Goal: Task Accomplishment & Management: Manage account settings

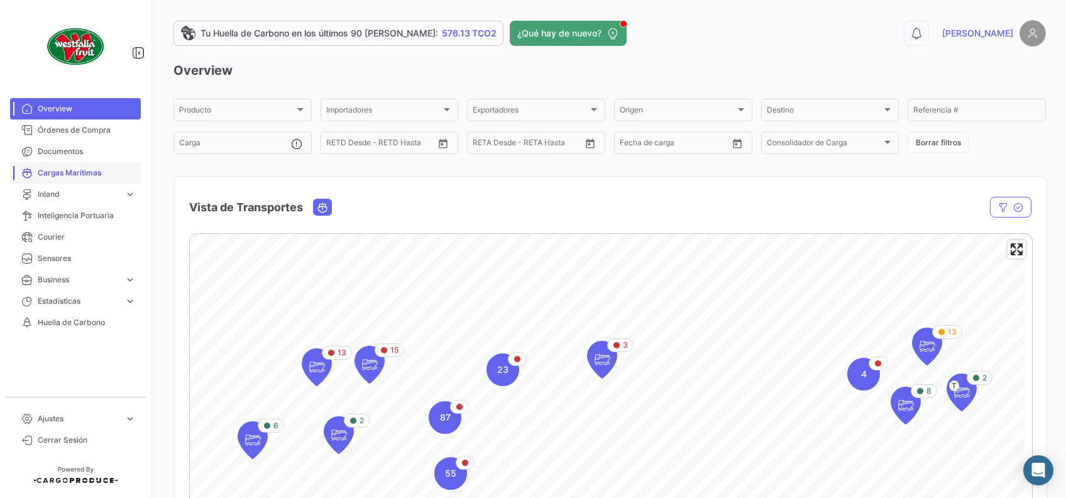
click at [51, 171] on span "Cargas Marítimas" at bounding box center [87, 172] width 98 height 11
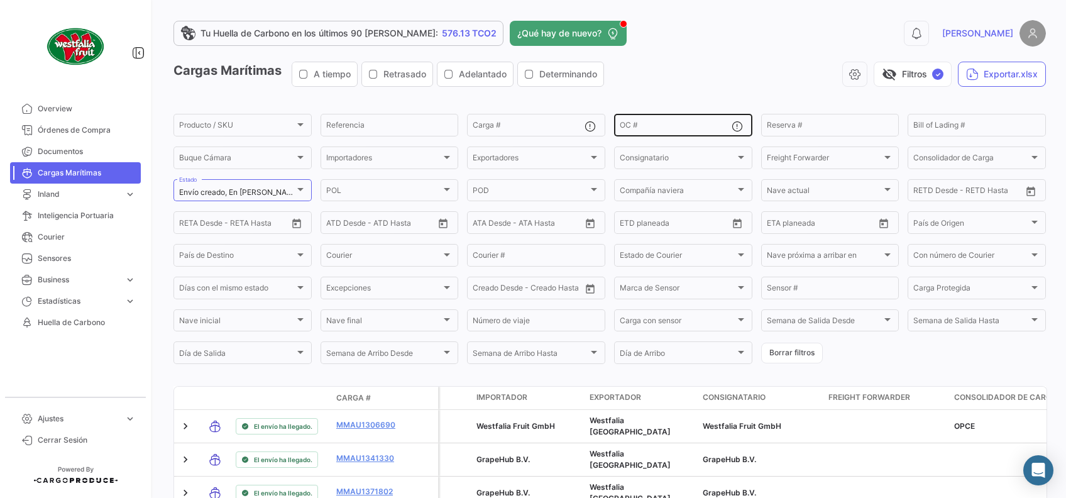
click at [633, 128] on input "OC #" at bounding box center [675, 127] width 112 height 9
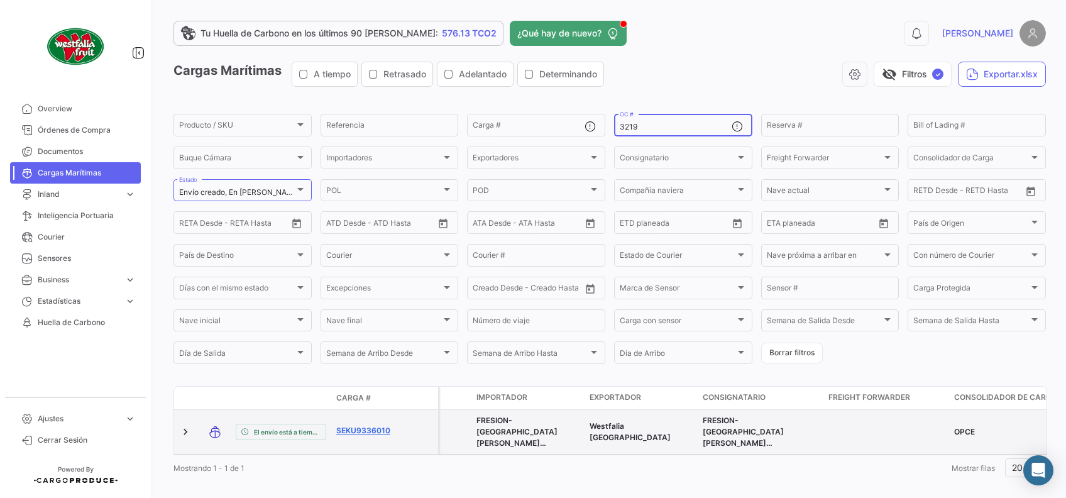
type input "3219"
click at [378, 433] on link "SEKU9336010" at bounding box center [368, 430] width 65 height 11
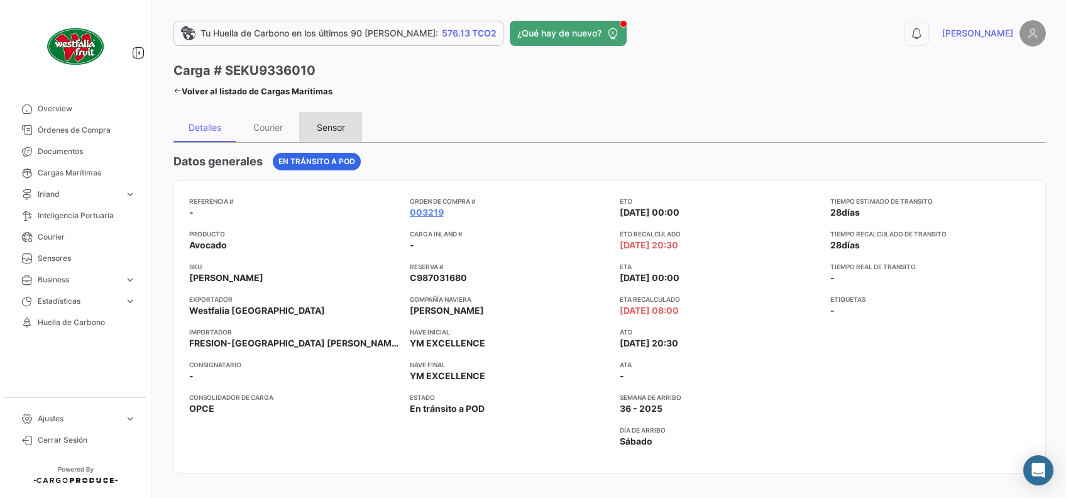
click at [334, 124] on div "Sensor" at bounding box center [331, 127] width 28 height 11
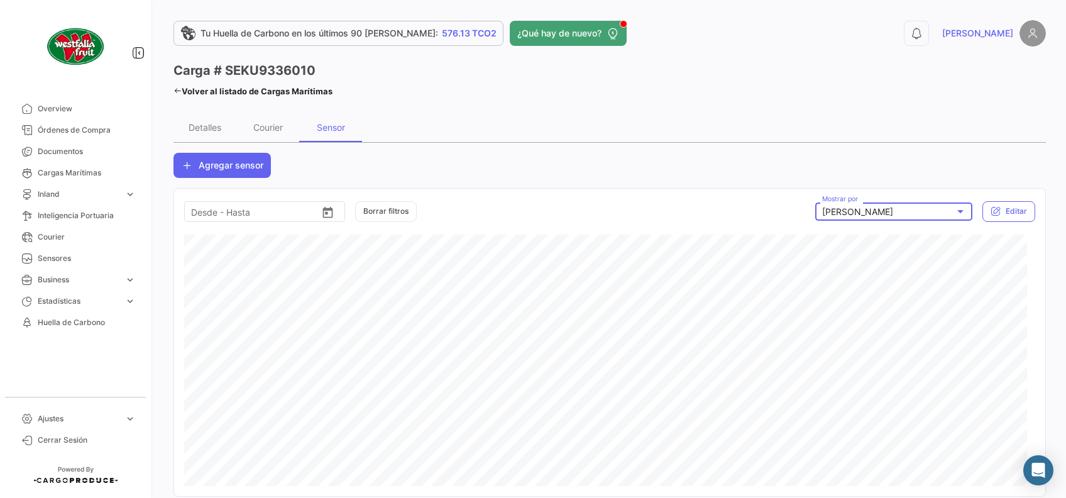
click at [954, 211] on div at bounding box center [959, 211] width 11 height 10
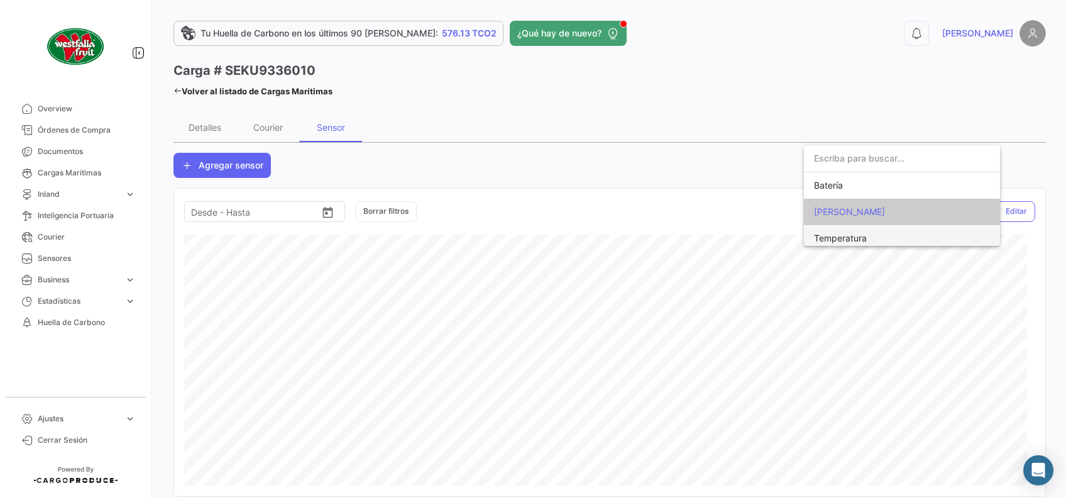
scroll to position [5, 0]
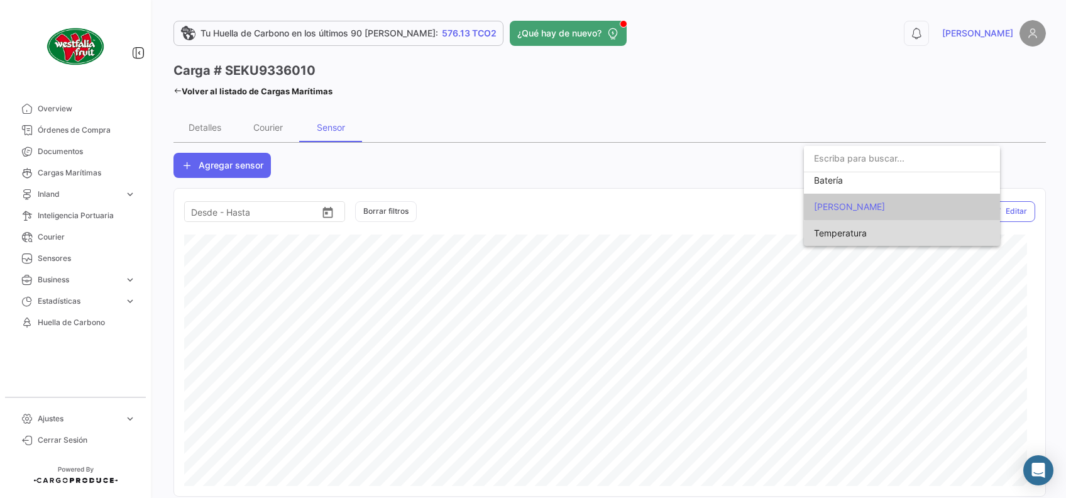
click at [902, 237] on span "Temperatura" at bounding box center [902, 233] width 176 height 26
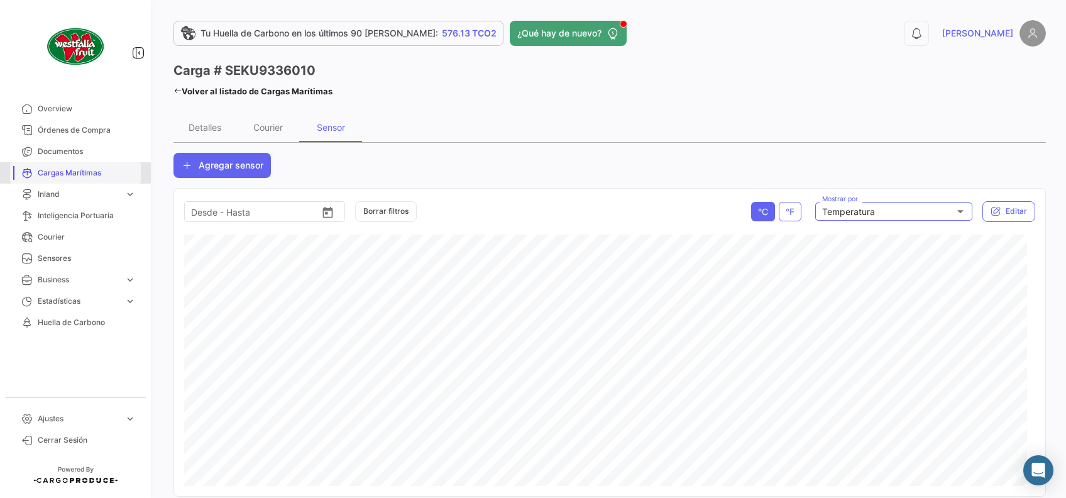
click at [65, 168] on span "Cargas Marítimas" at bounding box center [87, 172] width 98 height 11
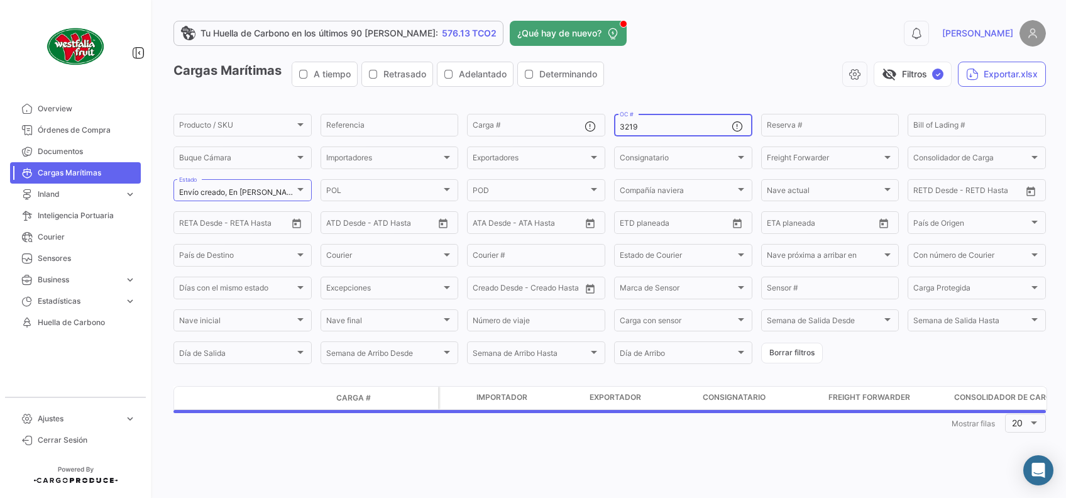
click at [658, 129] on input "3219" at bounding box center [675, 127] width 112 height 9
type input "3"
click at [540, 125] on input "Carga #" at bounding box center [528, 127] width 112 height 9
paste input "MNBU351349-0"
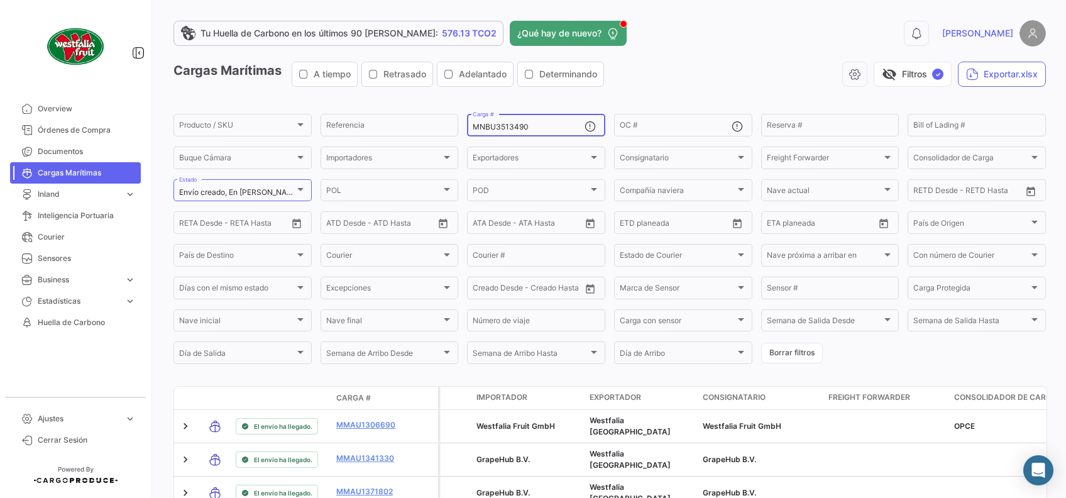
type input "MNBU3513490"
click at [653, 84] on div "visibility_off Filtros ✓ Exportar.xlsx" at bounding box center [830, 74] width 432 height 25
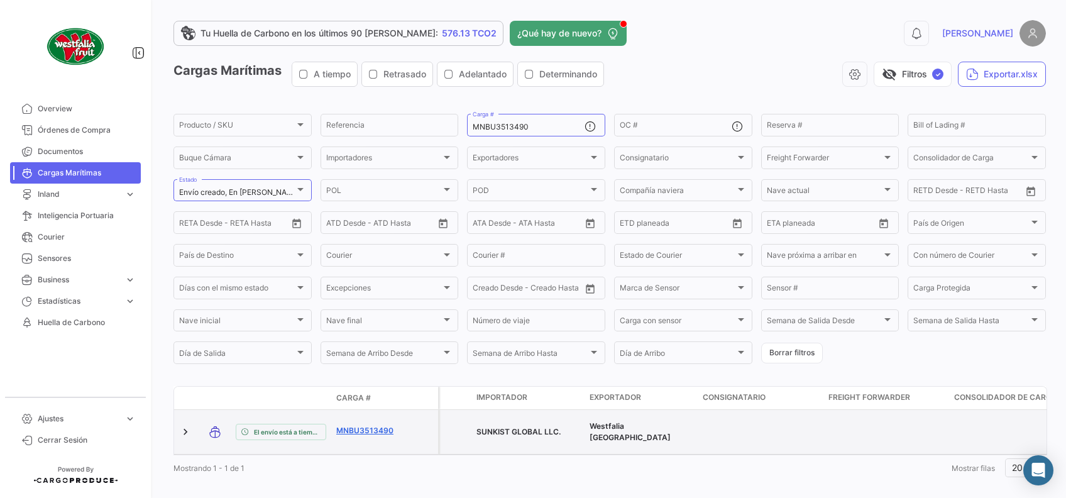
click at [379, 427] on link "MNBU3513490" at bounding box center [368, 430] width 65 height 11
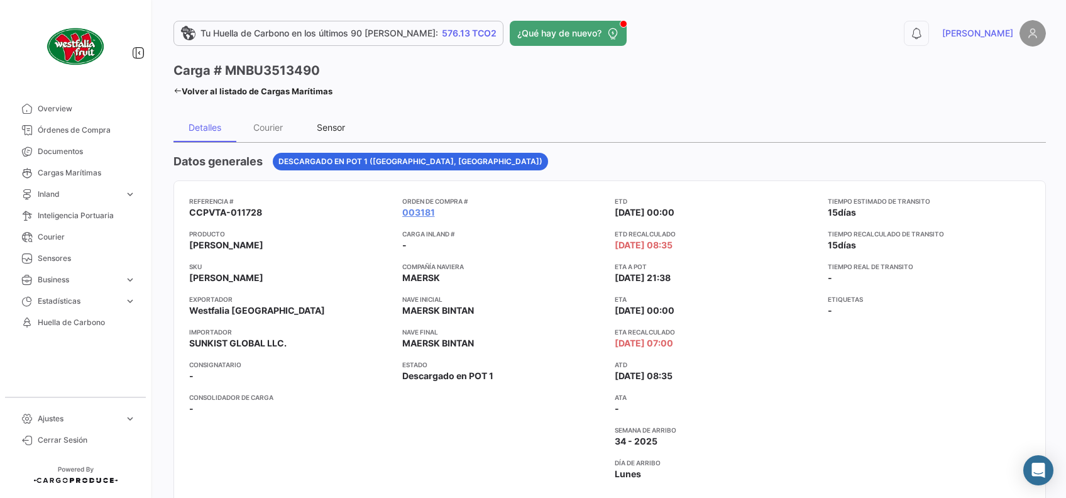
click at [329, 126] on div "Sensor" at bounding box center [331, 127] width 28 height 11
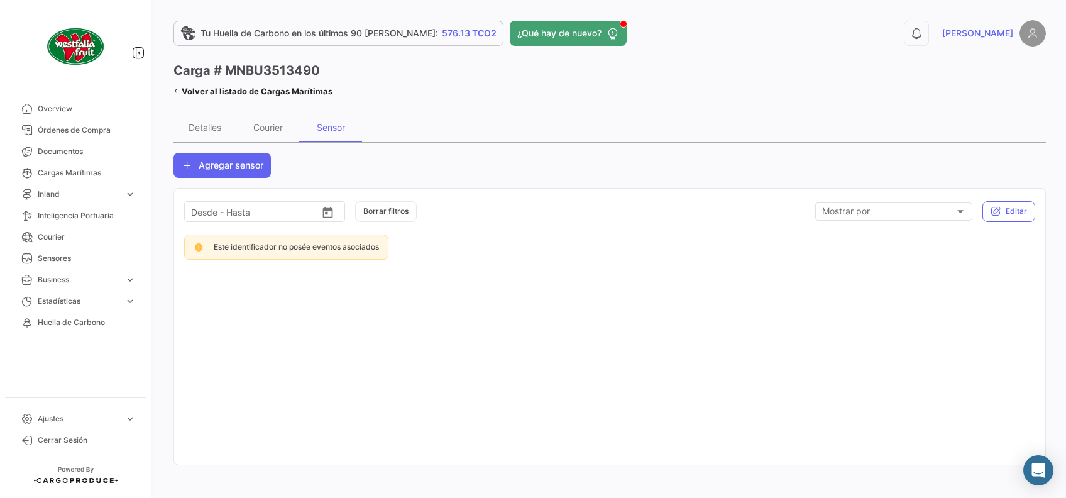
click at [181, 84] on link "Volver al listado de Cargas Marítimas" at bounding box center [252, 91] width 159 height 18
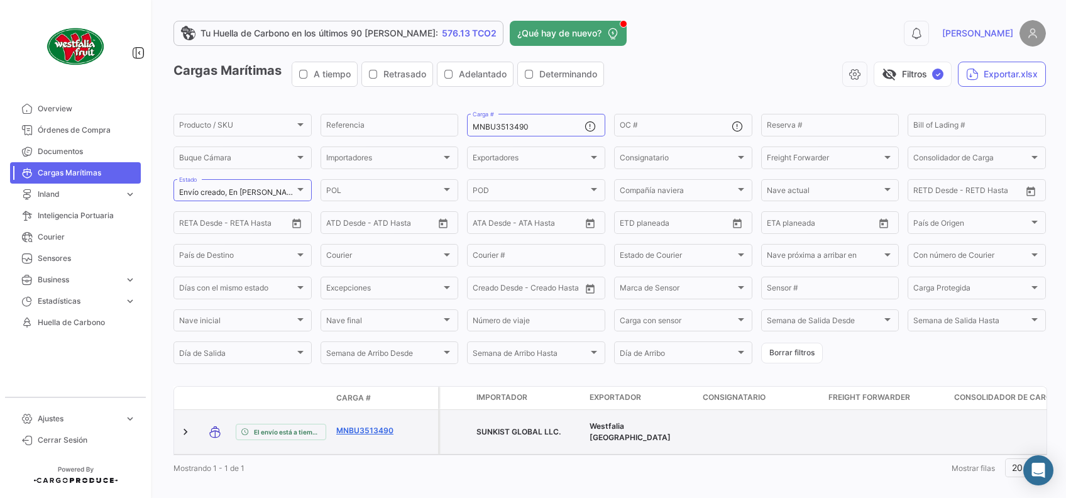
click at [373, 427] on link "MNBU3513490" at bounding box center [368, 430] width 65 height 11
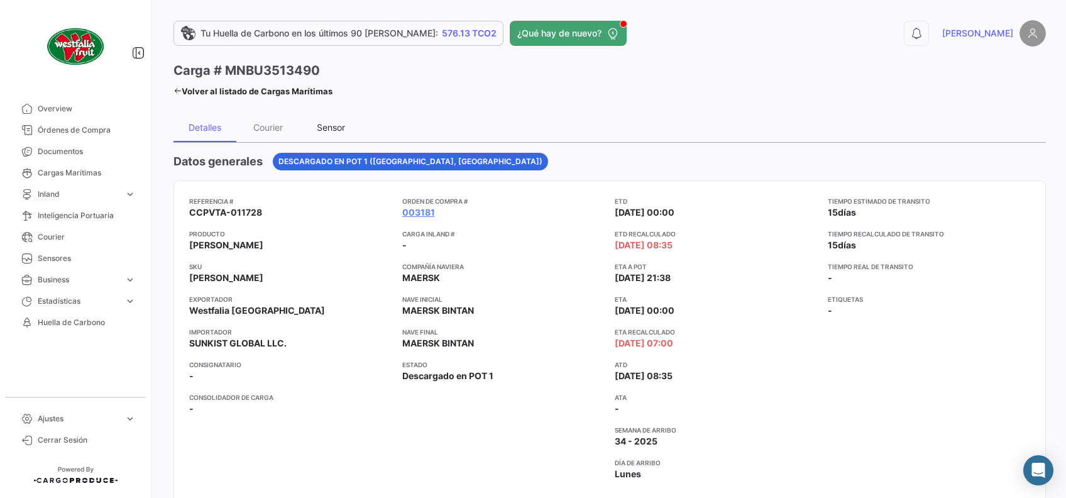
click at [337, 128] on div "Sensor" at bounding box center [331, 127] width 28 height 11
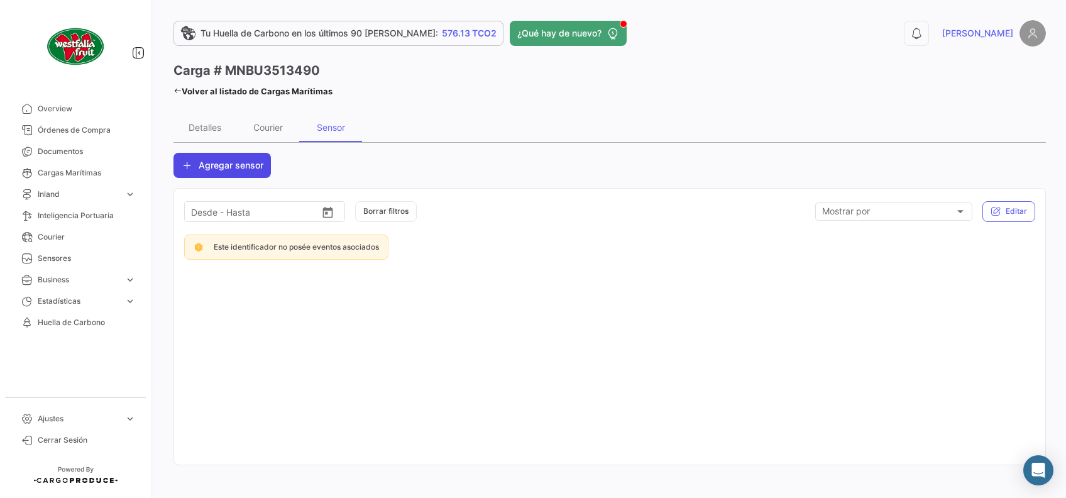
click at [259, 175] on button "Agregar sensor" at bounding box center [221, 165] width 97 height 25
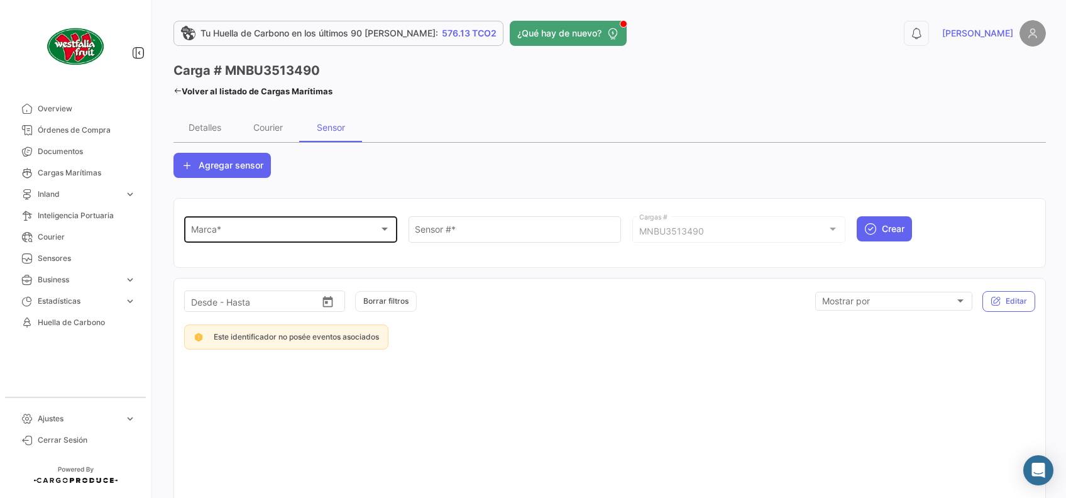
click at [265, 219] on div "Marca * Marca *" at bounding box center [291, 228] width 200 height 29
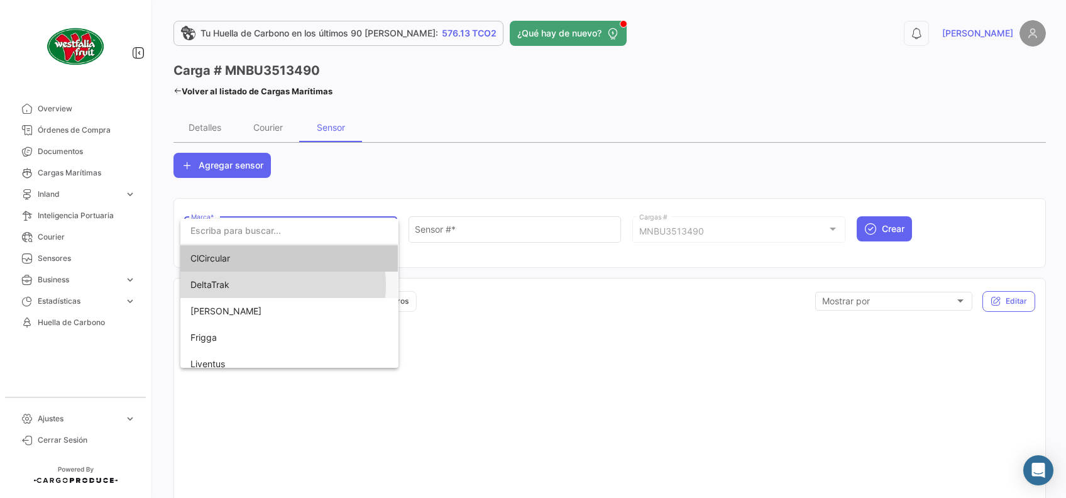
click at [273, 284] on span "DeltaTrak" at bounding box center [278, 284] width 176 height 26
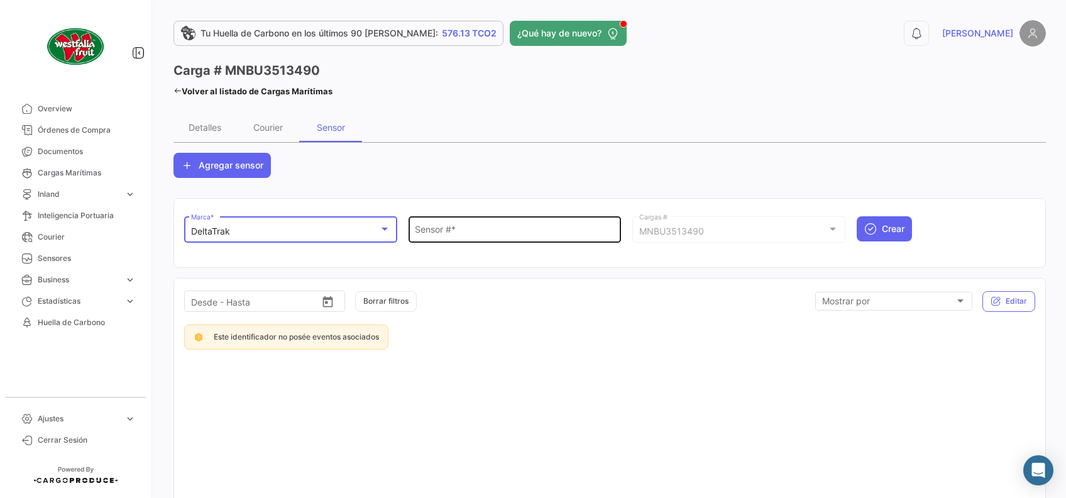
click at [499, 236] on input "Sensor # *" at bounding box center [515, 231] width 200 height 11
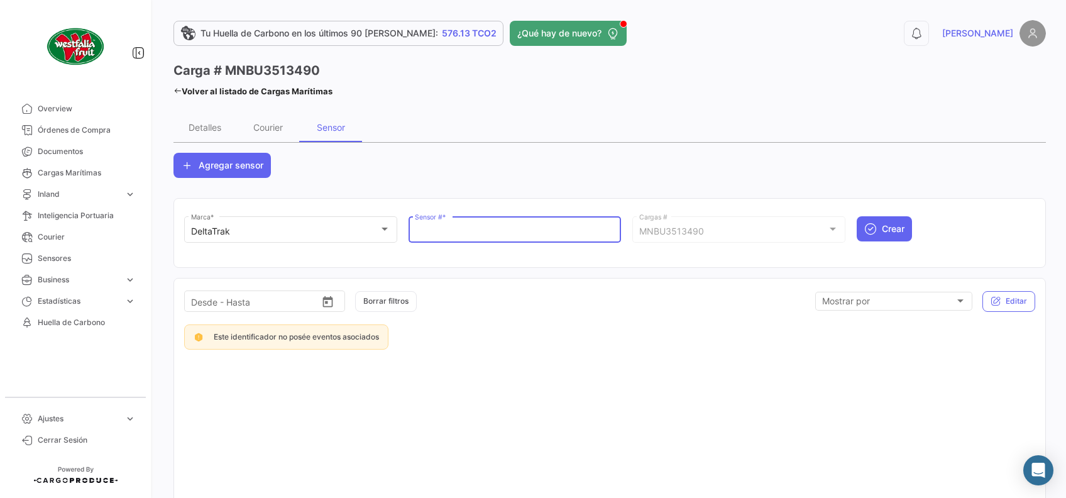
paste input "55096196"
click at [883, 227] on span "Crear" at bounding box center [892, 228] width 23 height 13
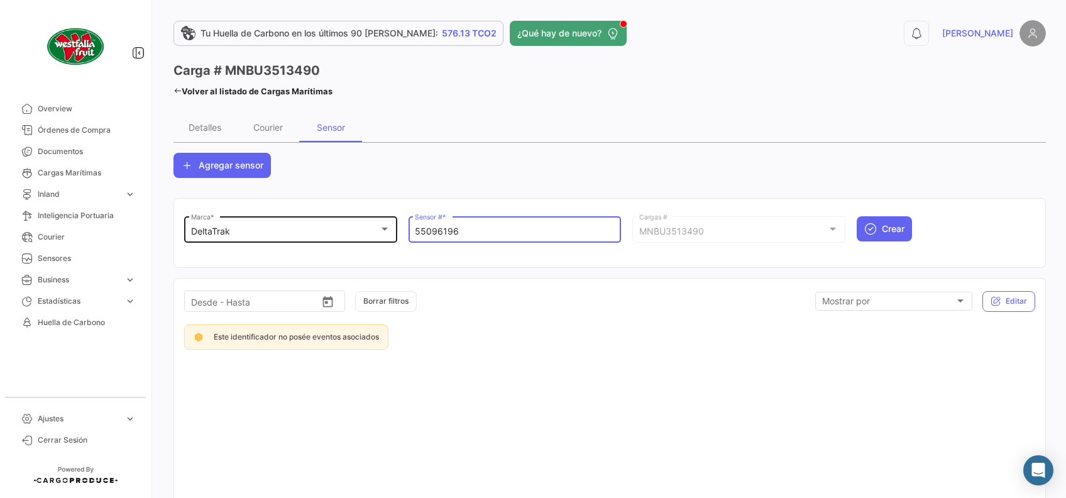
drag, startPoint x: 479, startPoint y: 232, endPoint x: 281, endPoint y: 219, distance: 197.7
click at [281, 219] on div "DeltaTrak Marca * 55096196 Sensor # * MNBU3513490 Cargas # Crear" at bounding box center [609, 235] width 851 height 43
paste input "69441401"
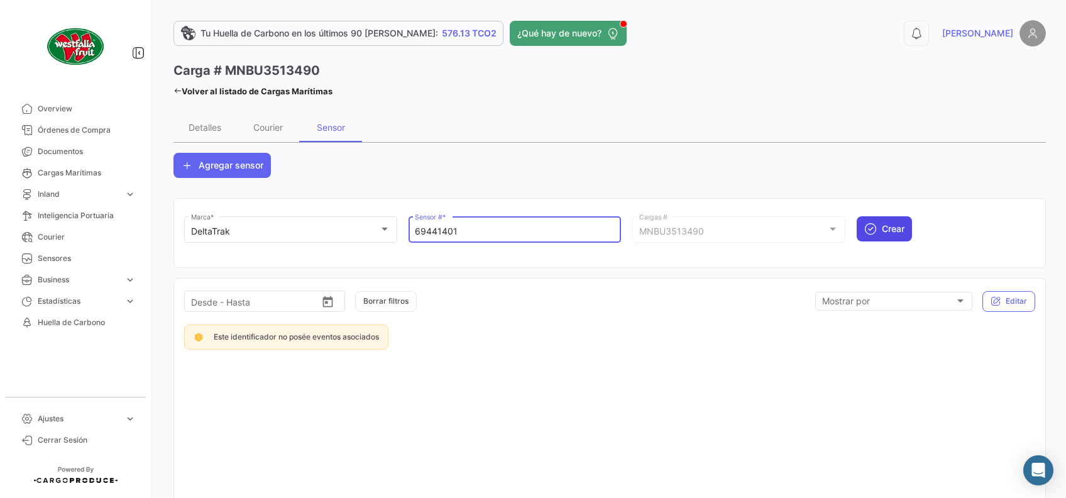
type input "69441401"
click at [866, 224] on icon "submit" at bounding box center [870, 228] width 13 height 13
click at [85, 250] on link "Sensores" at bounding box center [75, 258] width 131 height 21
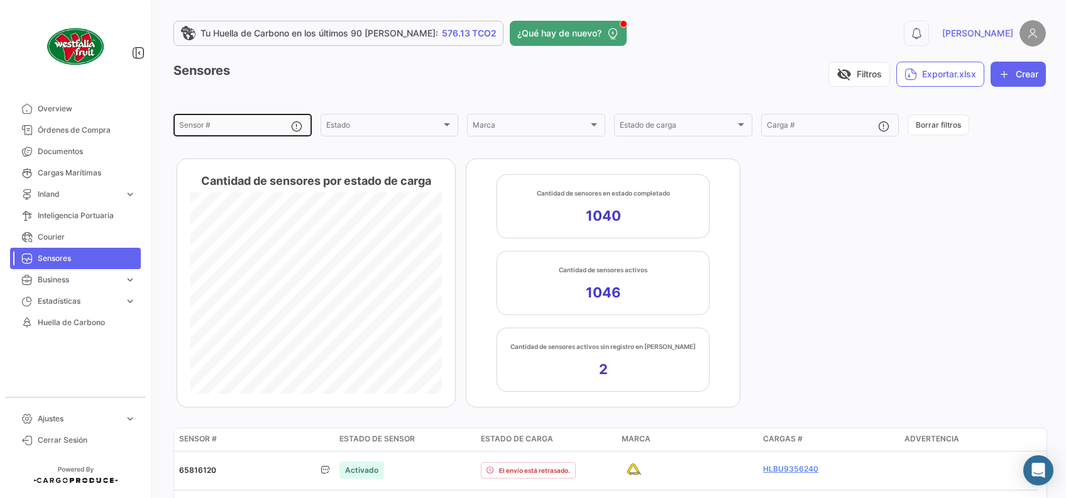
click at [246, 128] on input "Sensor #" at bounding box center [235, 127] width 112 height 9
paste input "69441401"
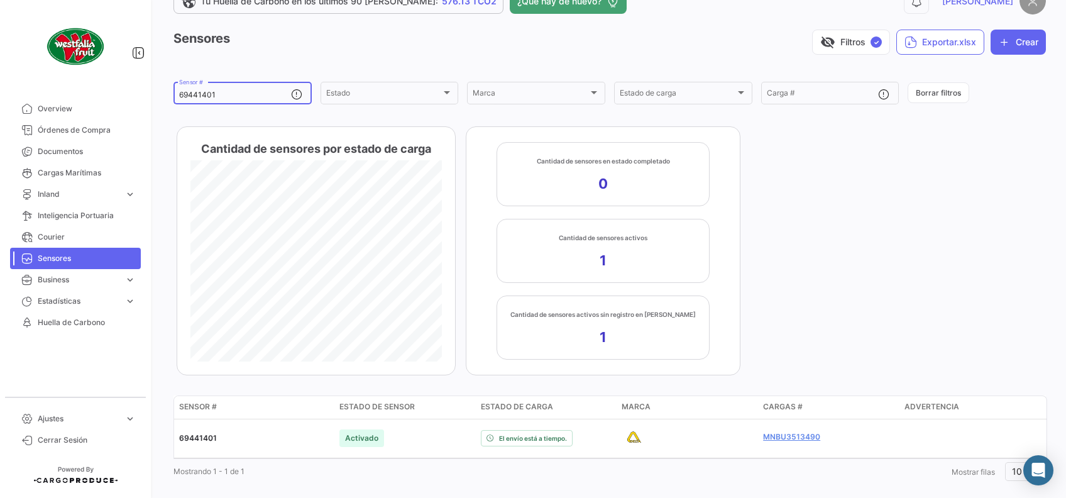
scroll to position [48, 0]
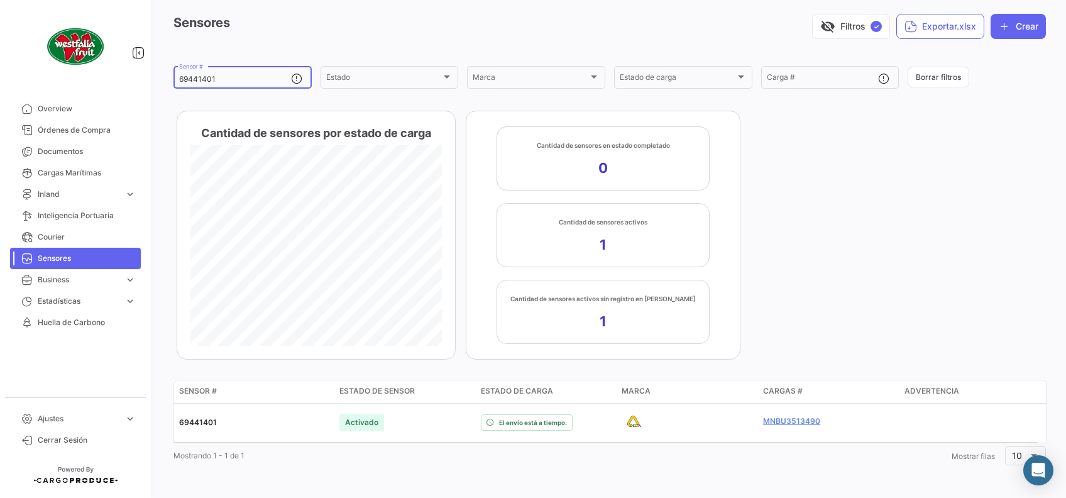
type input "69441401"
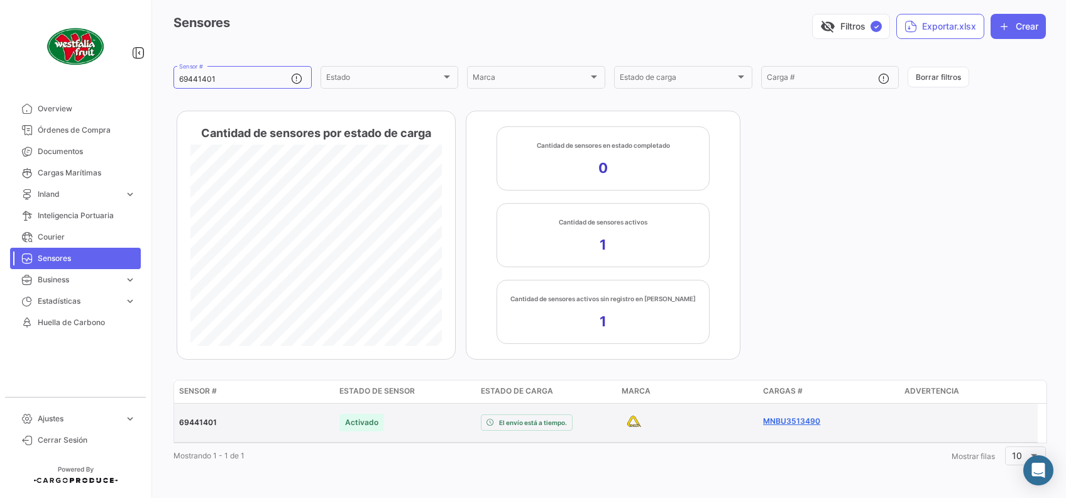
click at [788, 423] on link "MNBU3513490" at bounding box center [828, 420] width 131 height 11
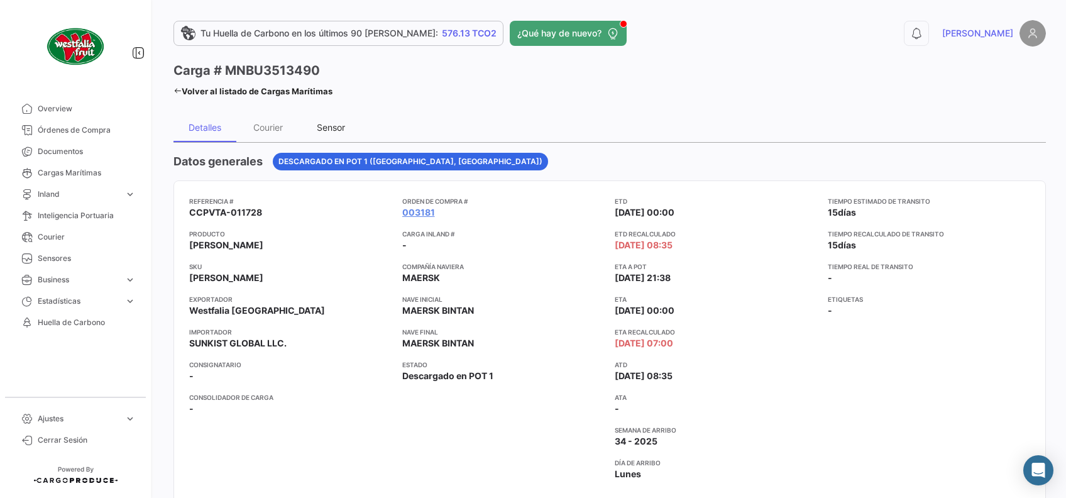
click at [338, 122] on div "Sensor" at bounding box center [331, 127] width 28 height 11
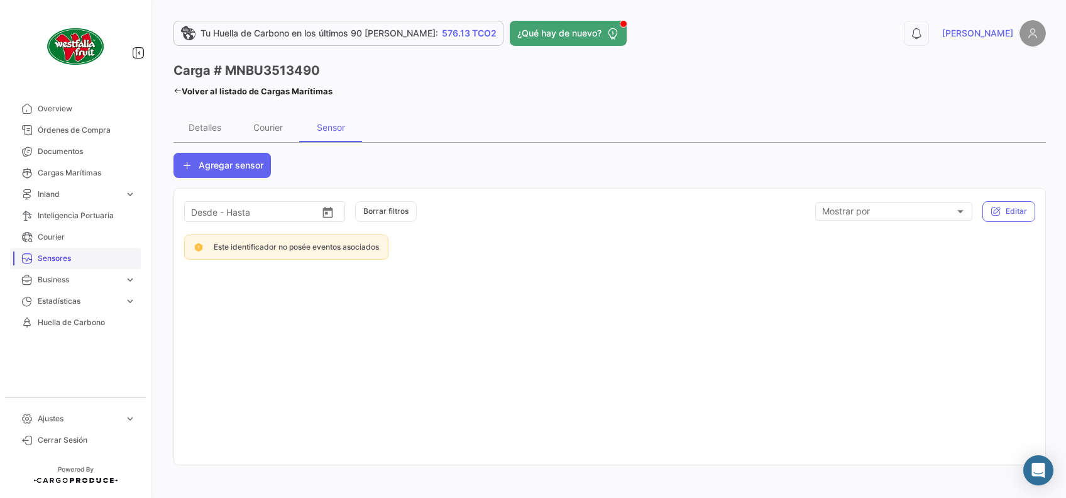
click at [75, 253] on span "Sensores" at bounding box center [87, 258] width 98 height 11
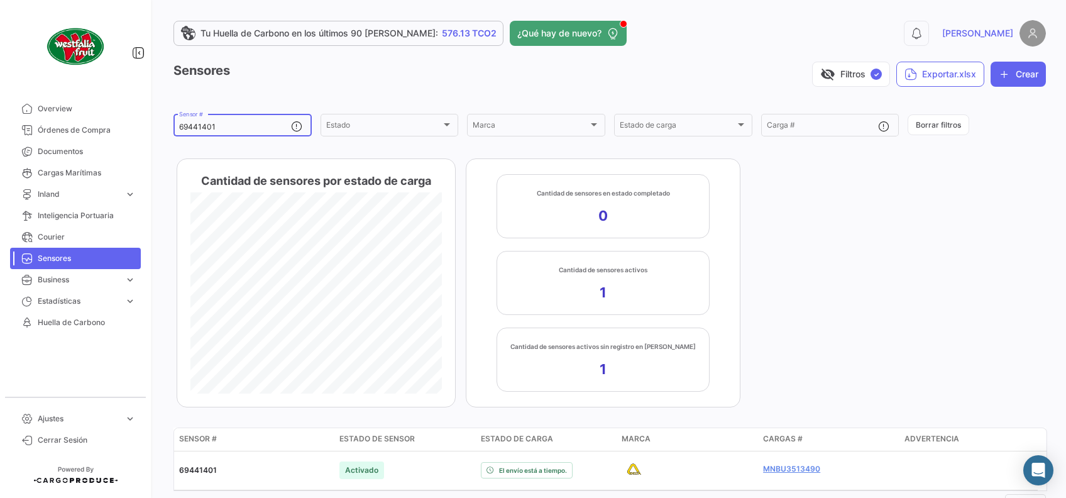
click at [257, 133] on div "69441401 Sensor #" at bounding box center [235, 124] width 112 height 25
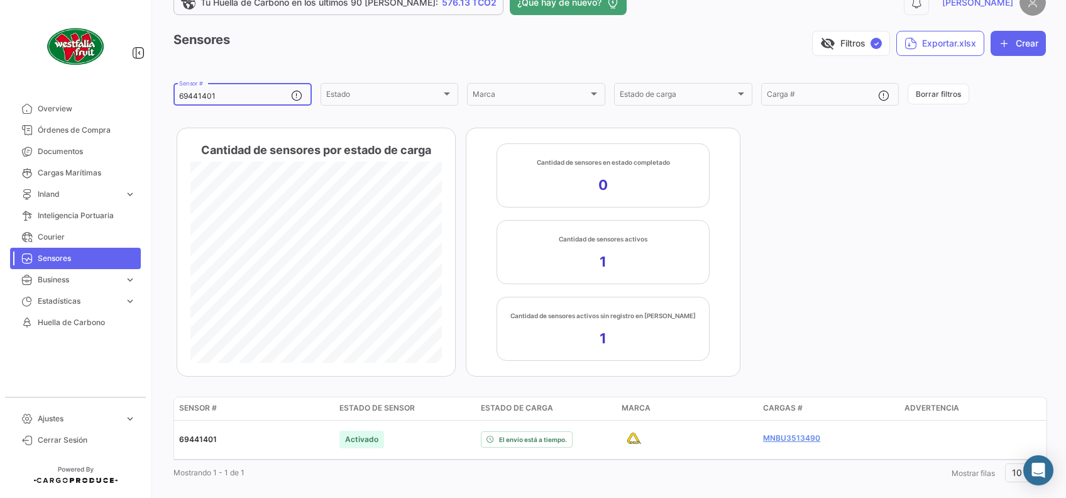
scroll to position [48, 0]
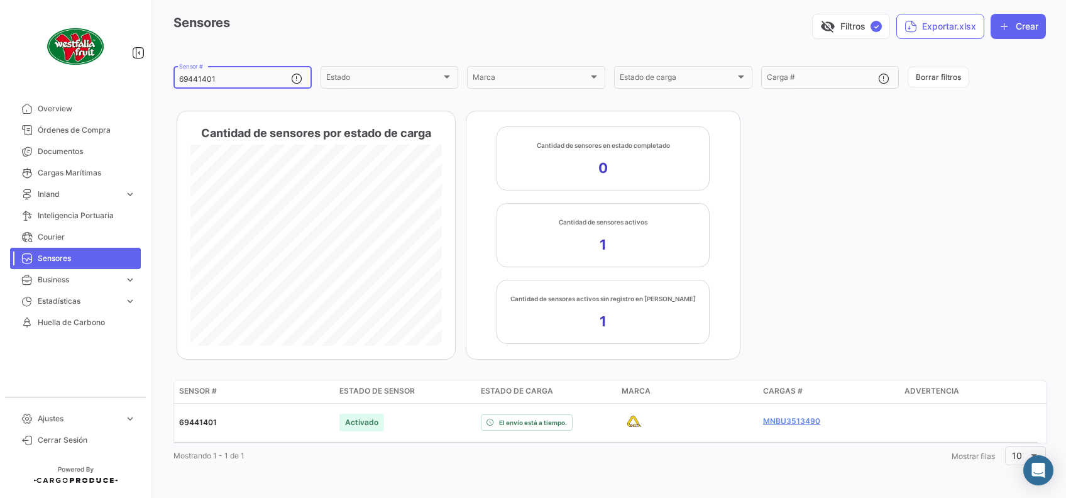
click at [253, 78] on input "69441401" at bounding box center [235, 79] width 112 height 9
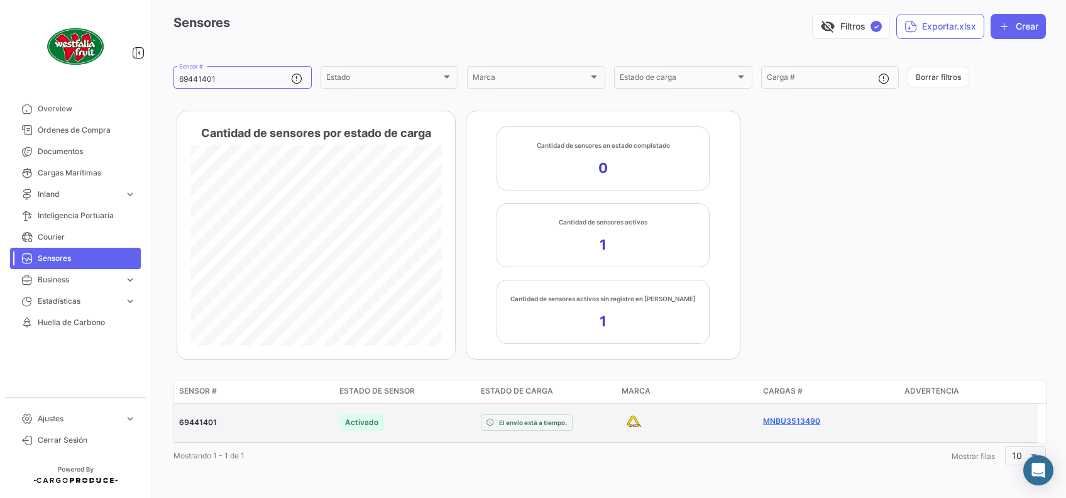
click at [798, 421] on link "MNBU3513490" at bounding box center [828, 420] width 131 height 11
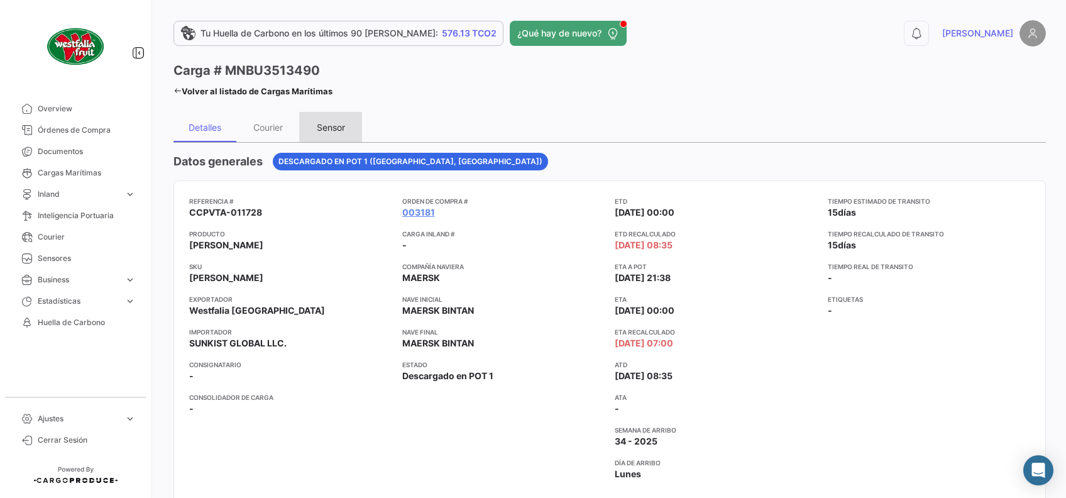
click at [322, 128] on div "Sensor" at bounding box center [331, 127] width 28 height 11
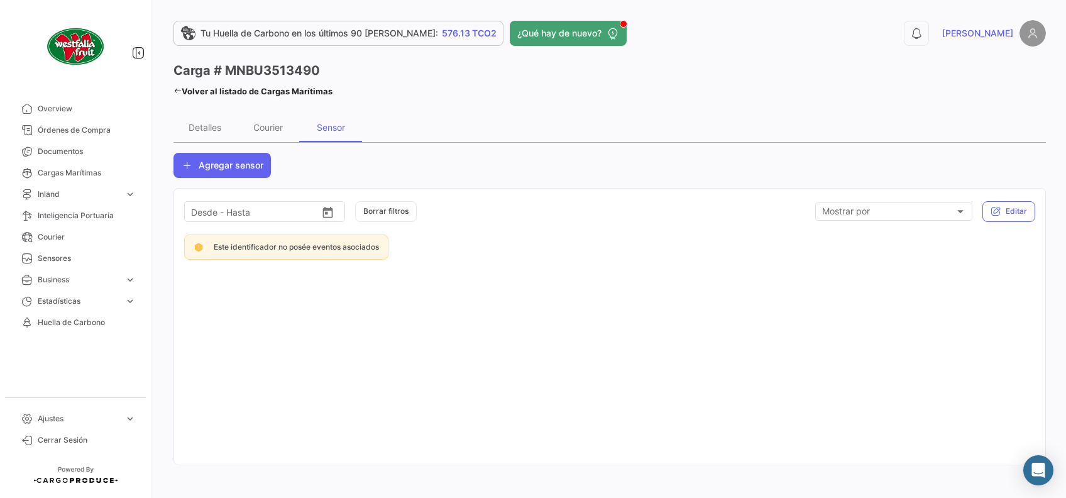
click at [172, 91] on div "Tu Huella de Carbono en los últimos 90 [PERSON_NAME]: 576.13 TCO2 ¿Qué hay de n…" at bounding box center [609, 249] width 912 height 498
click at [179, 89] on icon at bounding box center [177, 91] width 8 height 8
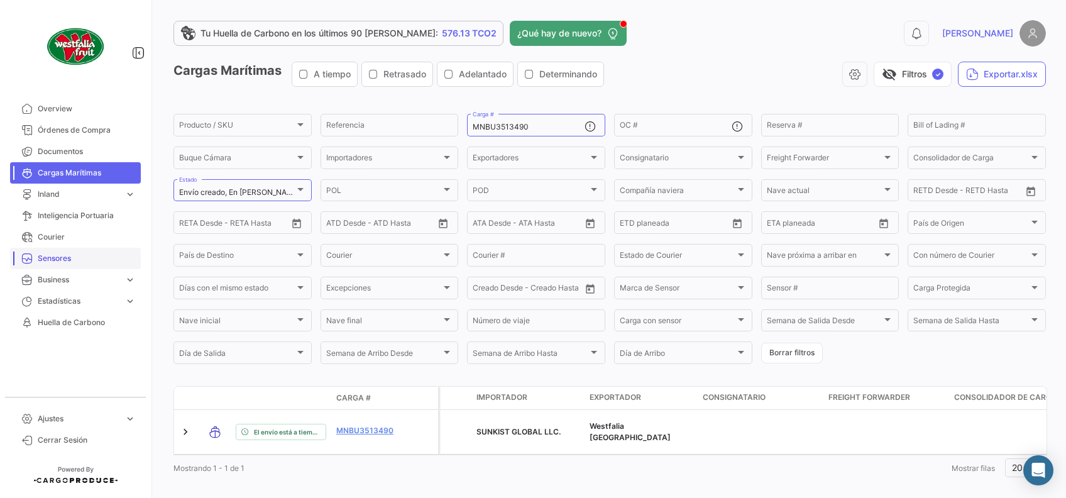
click at [75, 259] on span "Sensores" at bounding box center [87, 258] width 98 height 11
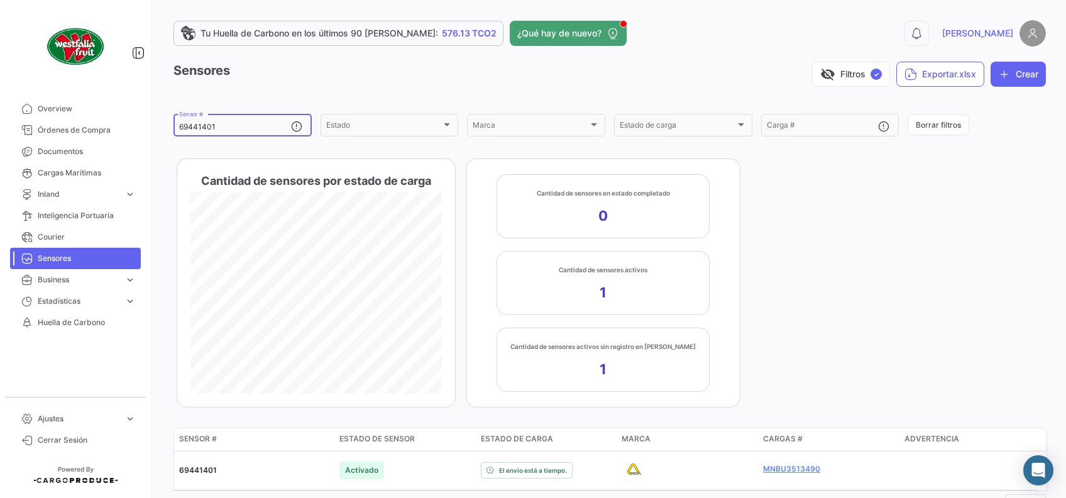
drag, startPoint x: 197, startPoint y: 119, endPoint x: 11, endPoint y: 95, distance: 187.5
click at [11, 95] on mat-sidenav-container "Overview Órdenes de Compra Documentos Cargas Marítimas Inland expand_more Carga…" at bounding box center [533, 249] width 1066 height 498
paste input "55096196"
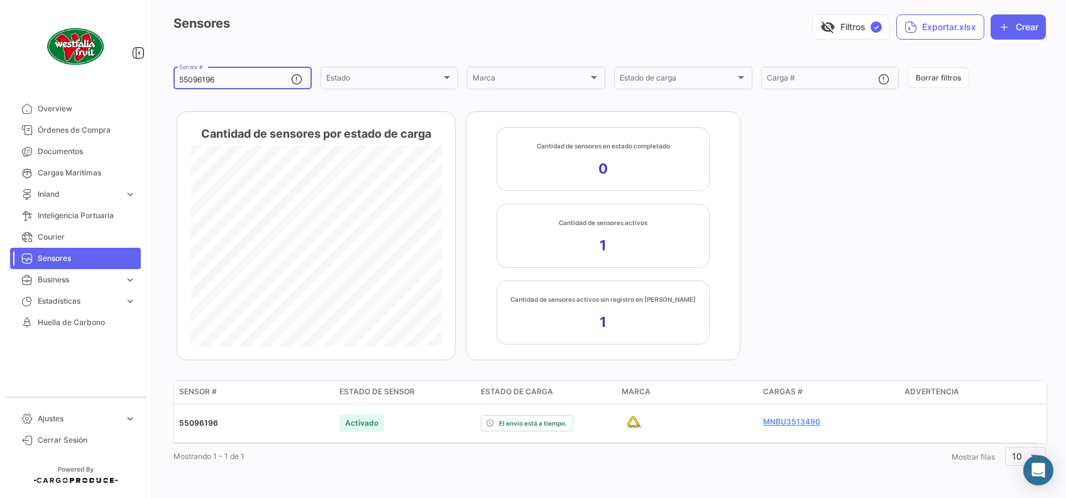
scroll to position [48, 0]
drag, startPoint x: 247, startPoint y: 81, endPoint x: 36, endPoint y: 40, distance: 215.0
click at [36, 40] on mat-sidenav-container "Overview Órdenes de Compra Documentos Cargas Marítimas Inland expand_more Carga…" at bounding box center [533, 249] width 1066 height 498
paste input "69441401"
click at [254, 84] on div "69441401 Sensor #" at bounding box center [235, 76] width 112 height 25
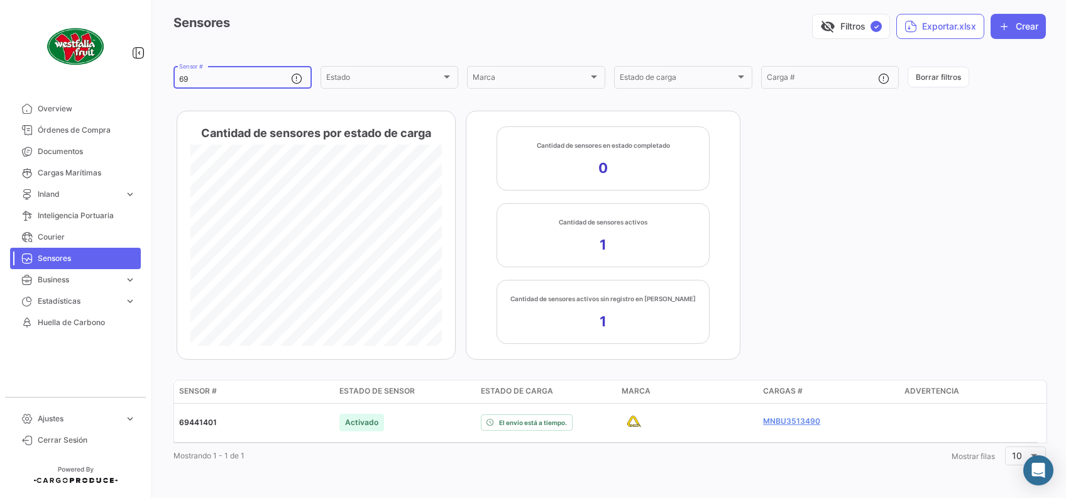
type input "6"
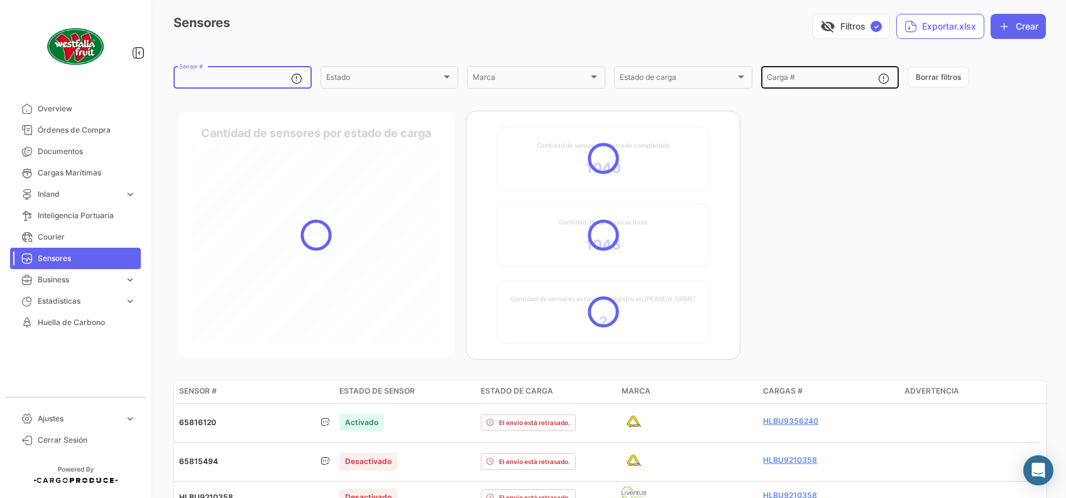
click at [808, 81] on input "Carga #" at bounding box center [822, 79] width 112 height 9
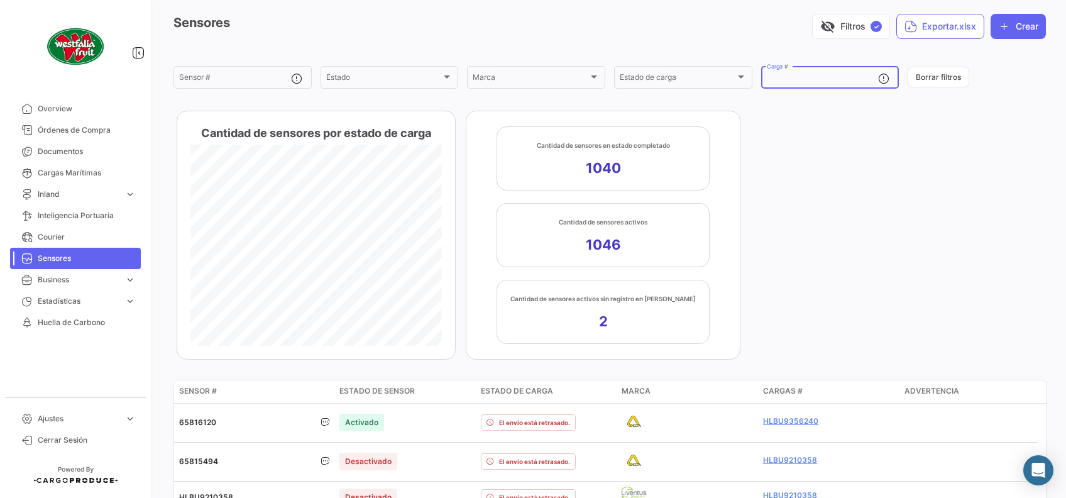
paste input "MNBU351349-0"
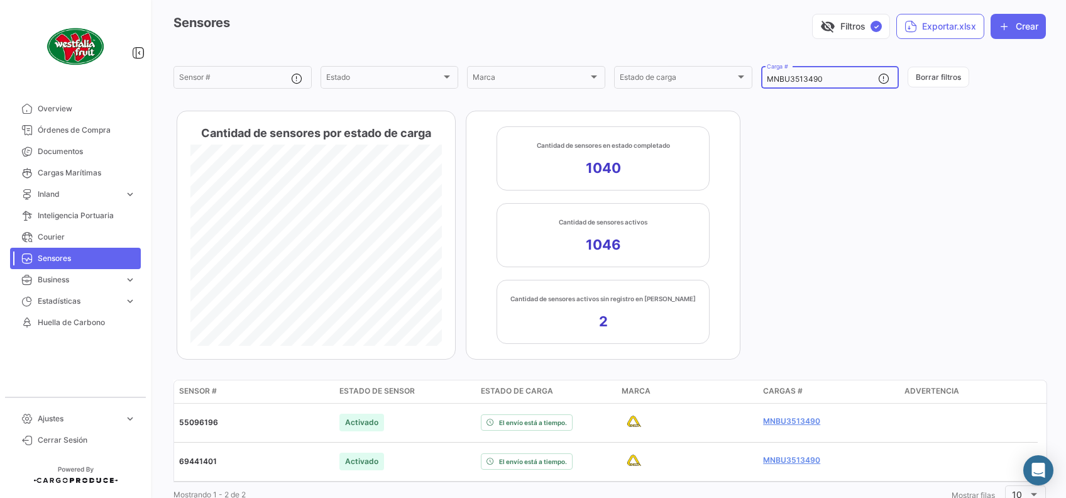
type input "MNBU3513490"
click at [541, 307] on app-kpi-label "Cantidad de sensores activos sin registro en [PERSON_NAME] 2" at bounding box center [602, 311] width 185 height 36
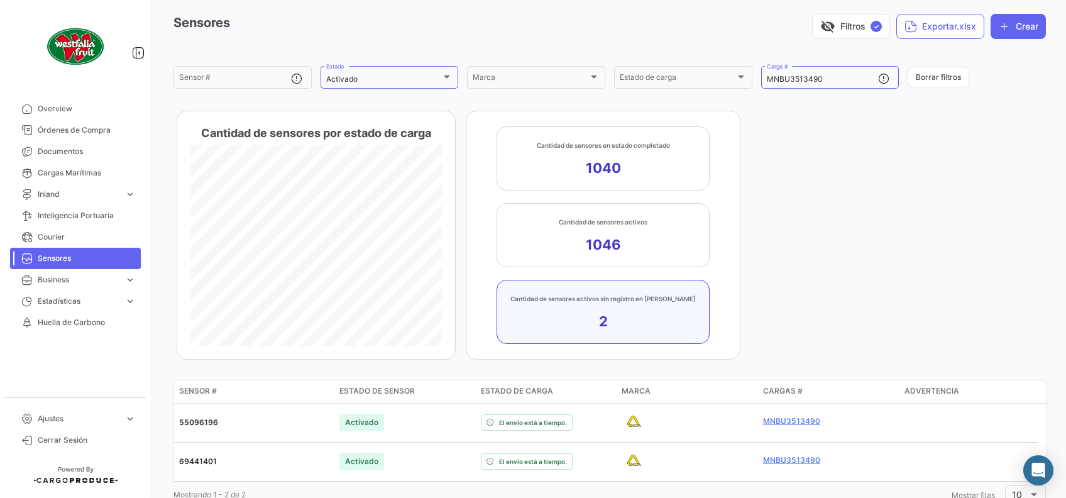
click at [775, 267] on app-sensor-kpi-bar "Cantidad de sensores por estado de carga Cantidad de sensores en estado complet…" at bounding box center [609, 235] width 872 height 249
click at [809, 221] on app-sensor-kpi-bar "Cantidad de sensores por estado de carga Cantidad de sensores en estado complet…" at bounding box center [609, 235] width 872 height 249
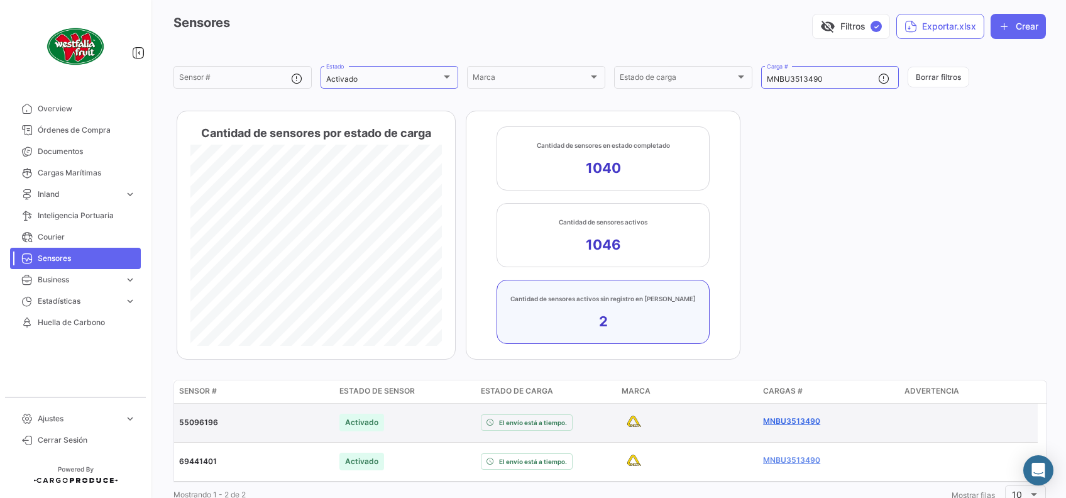
click at [784, 422] on link "MNBU3513490" at bounding box center [828, 420] width 131 height 11
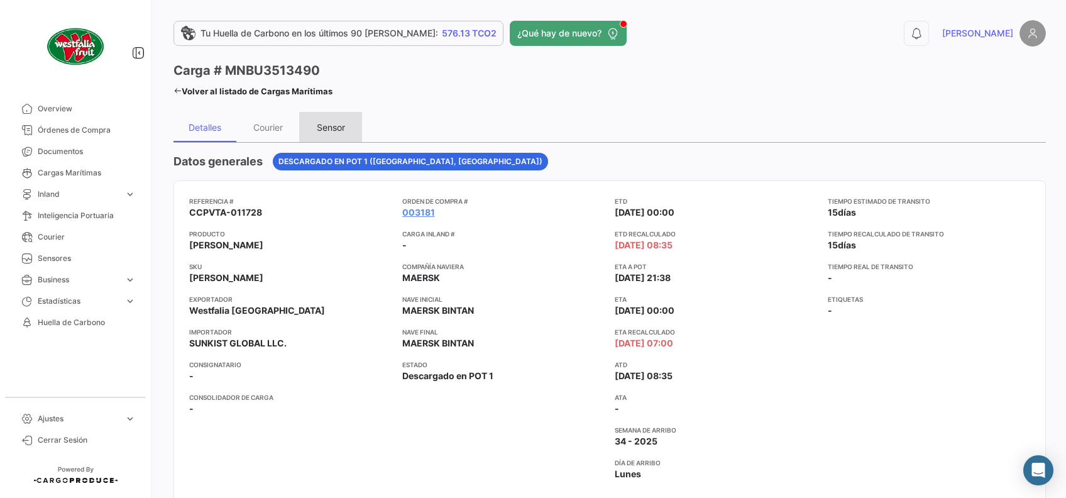
click at [342, 124] on div "Sensor" at bounding box center [331, 127] width 28 height 11
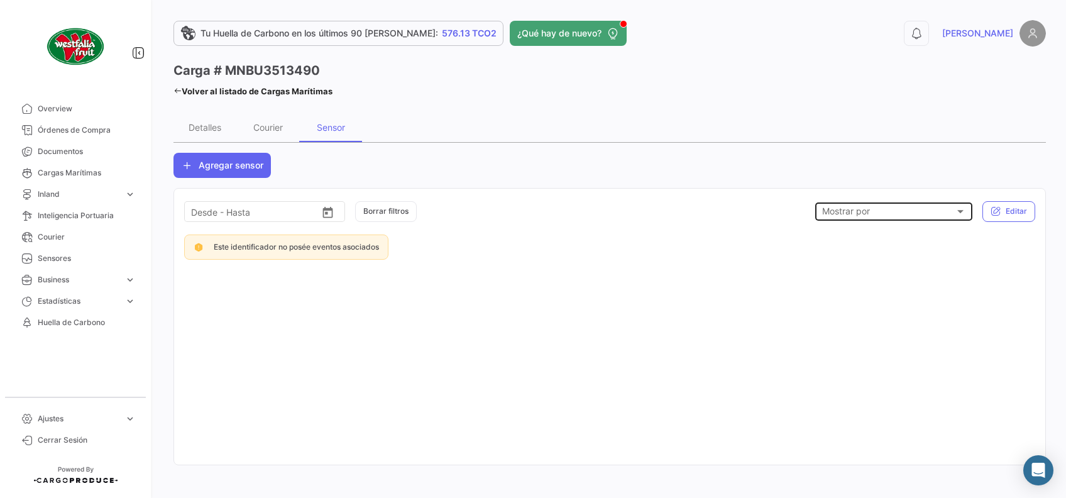
click at [846, 210] on span "Mostrar por" at bounding box center [888, 212] width 133 height 11
click at [442, 159] on div at bounding box center [533, 249] width 1066 height 498
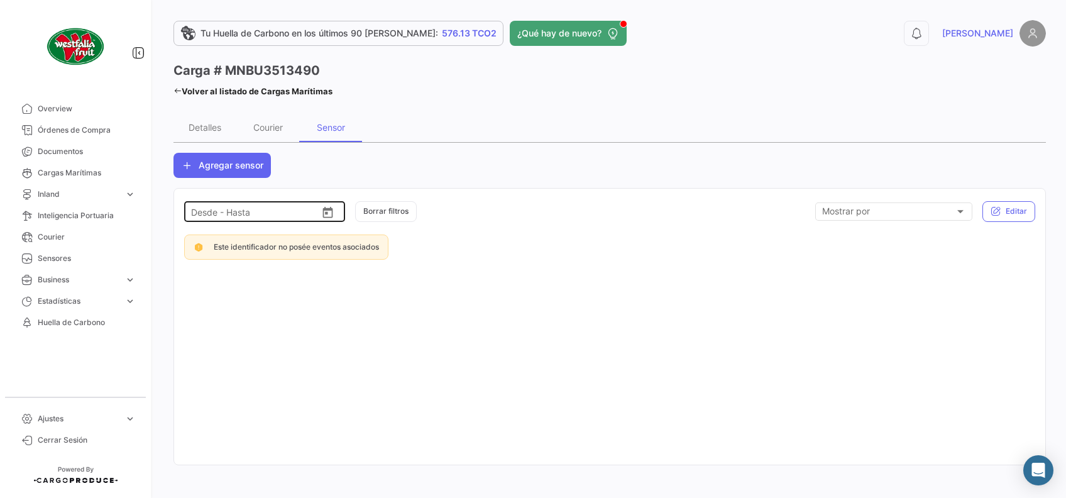
click at [275, 210] on input "text" at bounding box center [276, 213] width 60 height 11
click at [337, 244] on span "Este identificador no posée eventos asociados" at bounding box center [296, 246] width 165 height 9
click at [564, 165] on div "Agregar sensor" at bounding box center [609, 165] width 872 height 25
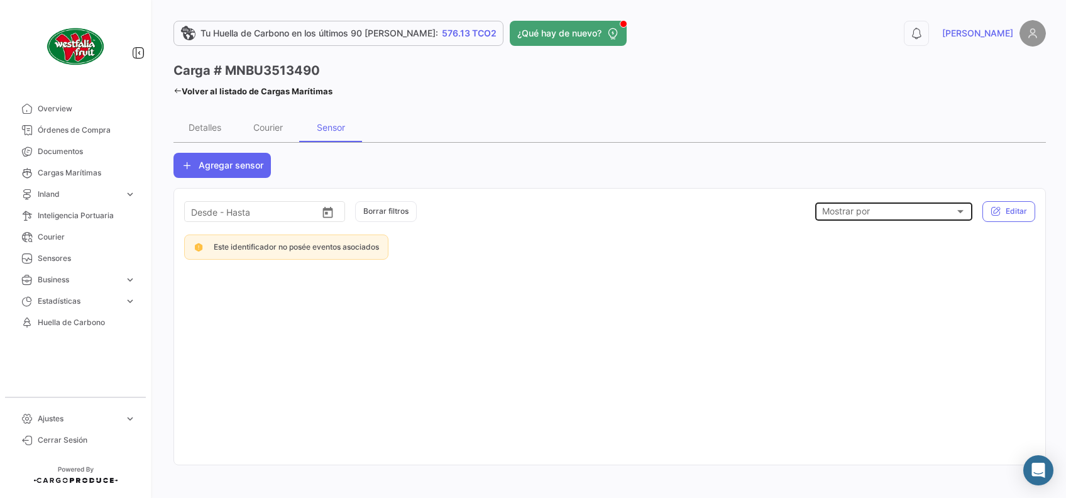
click at [923, 209] on div "Mostrar por" at bounding box center [888, 212] width 133 height 11
click at [922, 183] on div at bounding box center [533, 249] width 1066 height 498
click at [178, 90] on icon at bounding box center [177, 91] width 8 height 8
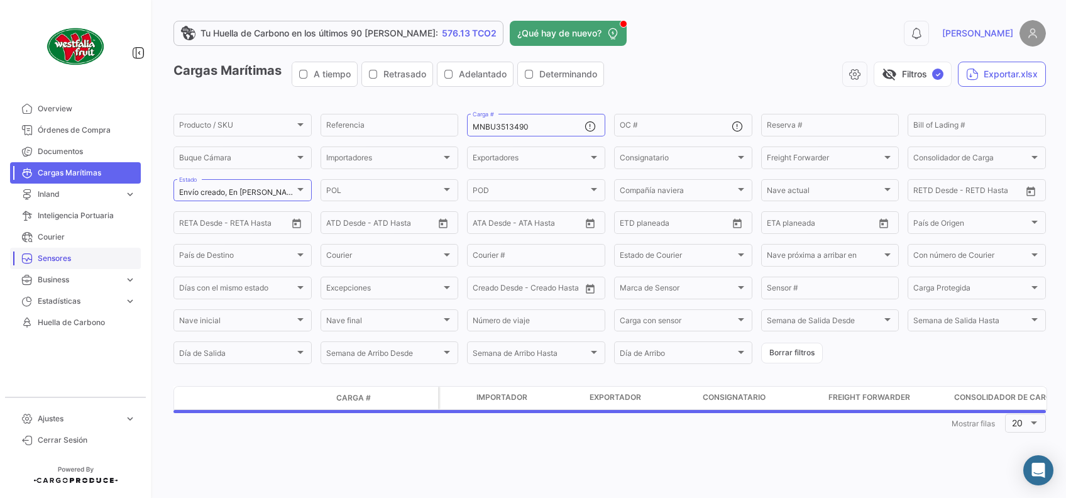
drag, startPoint x: 72, startPoint y: 253, endPoint x: 105, endPoint y: 253, distance: 32.7
click at [72, 253] on span "Sensores" at bounding box center [87, 258] width 98 height 11
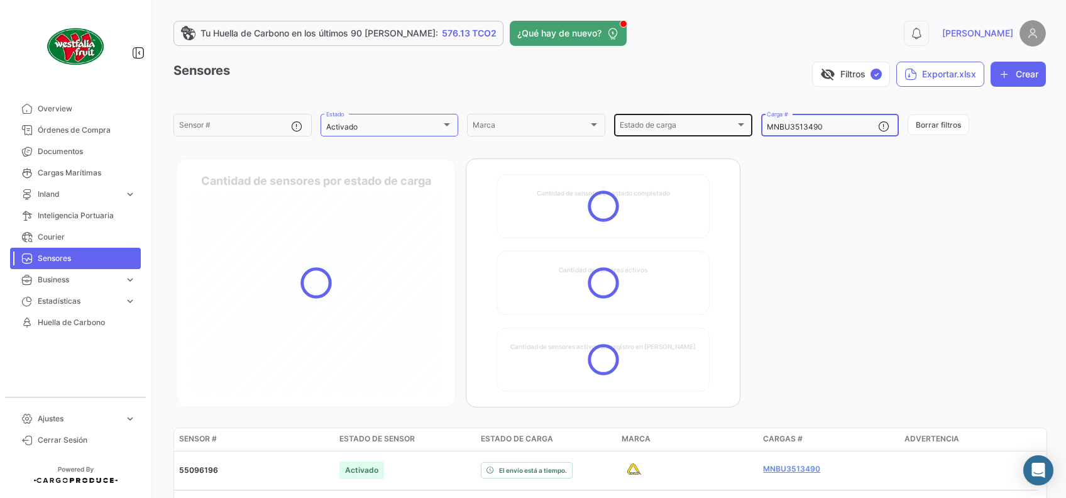
drag, startPoint x: 836, startPoint y: 128, endPoint x: 670, endPoint y: 114, distance: 166.5
click at [0, 0] on div "Sensor # Activado Estado Marca Marca Estado de carga Estado de carga MNBU351349…" at bounding box center [0, 0] width 0 height 0
paste input "426965-"
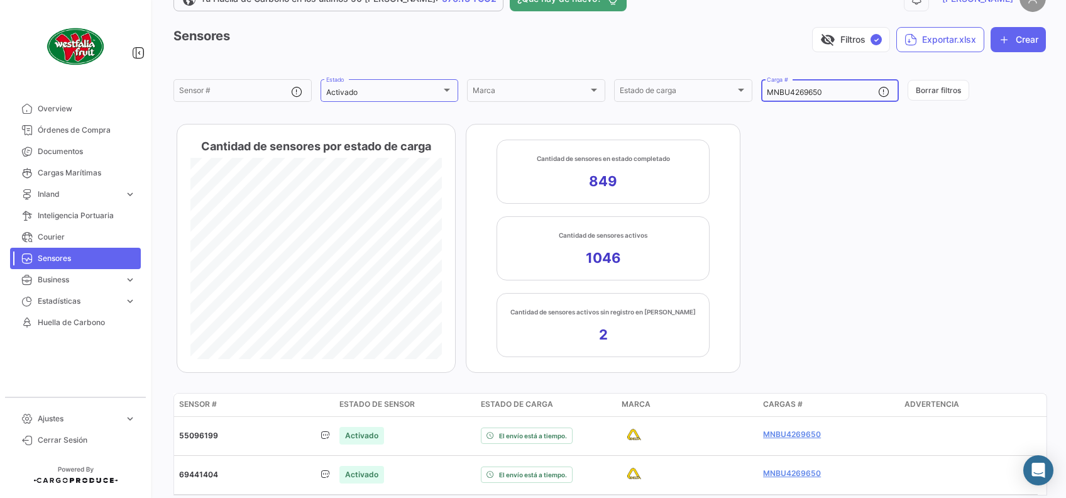
scroll to position [42, 0]
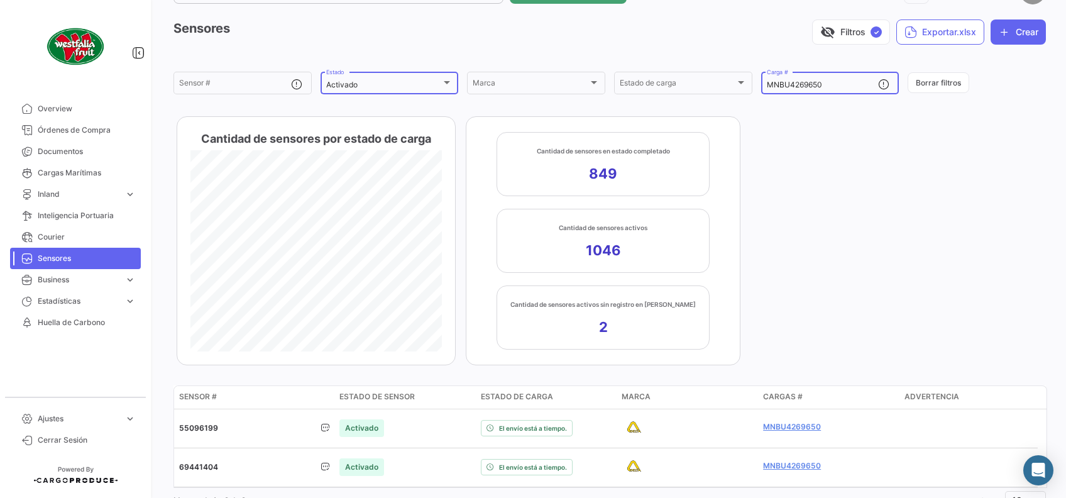
type input "MNBU4269650"
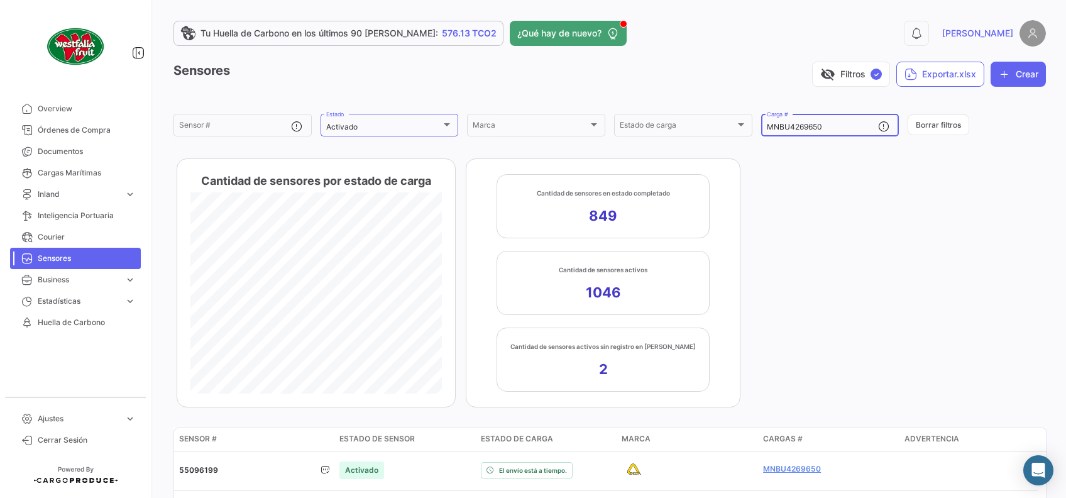
scroll to position [86, 0]
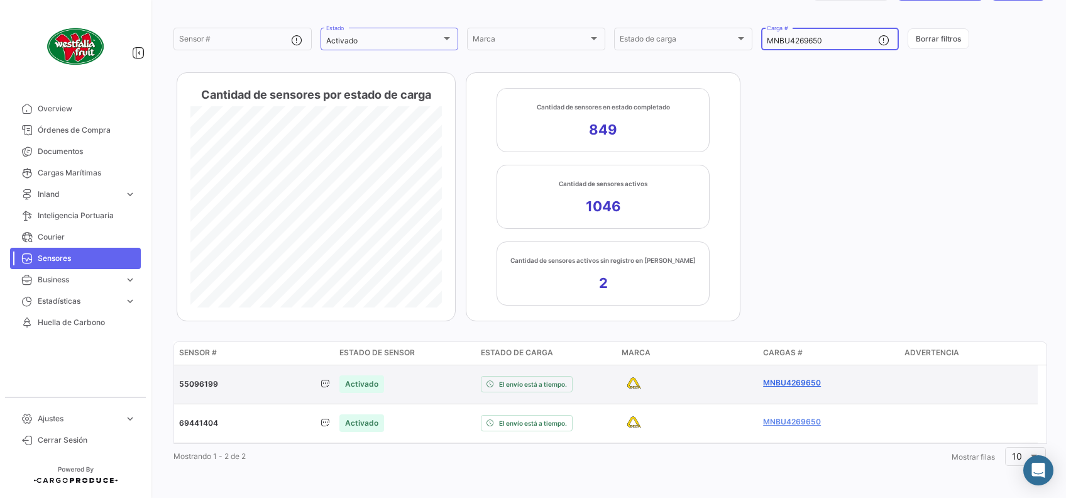
click at [805, 379] on link "MNBU4269650" at bounding box center [828, 382] width 131 height 11
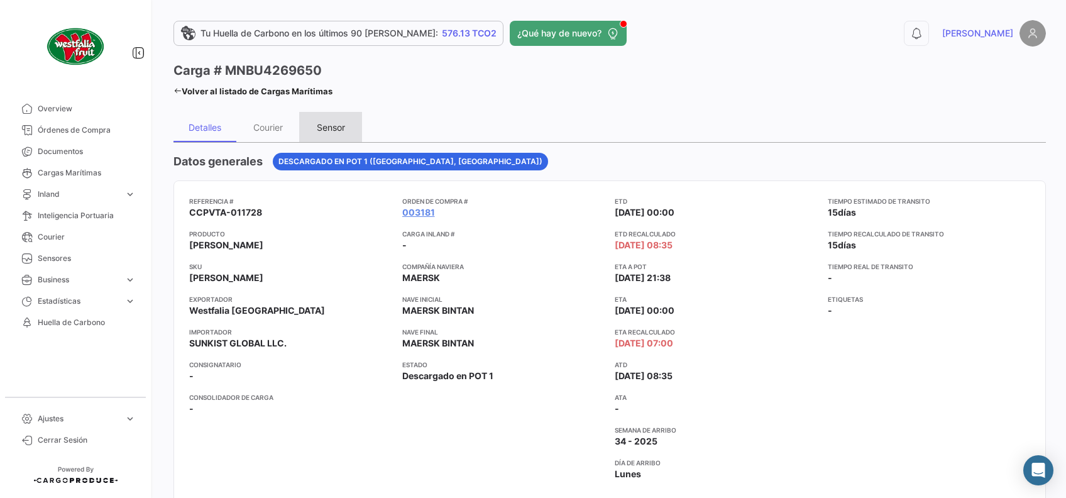
click at [330, 130] on div "Sensor" at bounding box center [331, 127] width 28 height 11
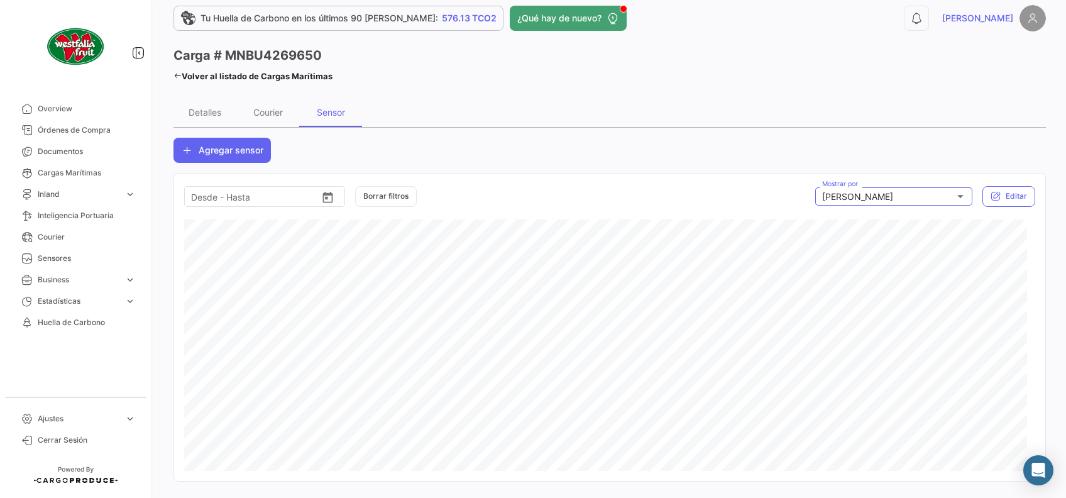
scroll to position [29, 0]
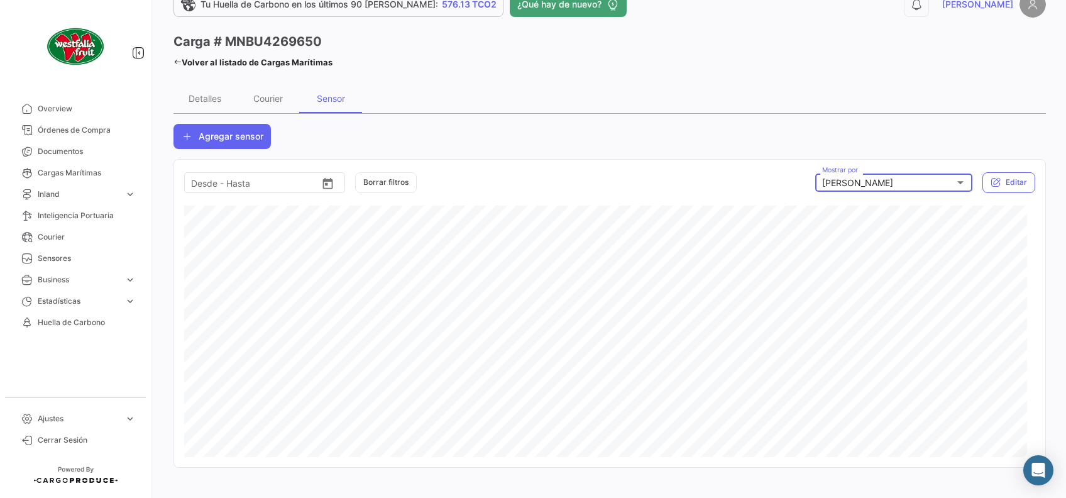
click at [824, 184] on mat-select-trigger "[PERSON_NAME]" at bounding box center [857, 182] width 71 height 11
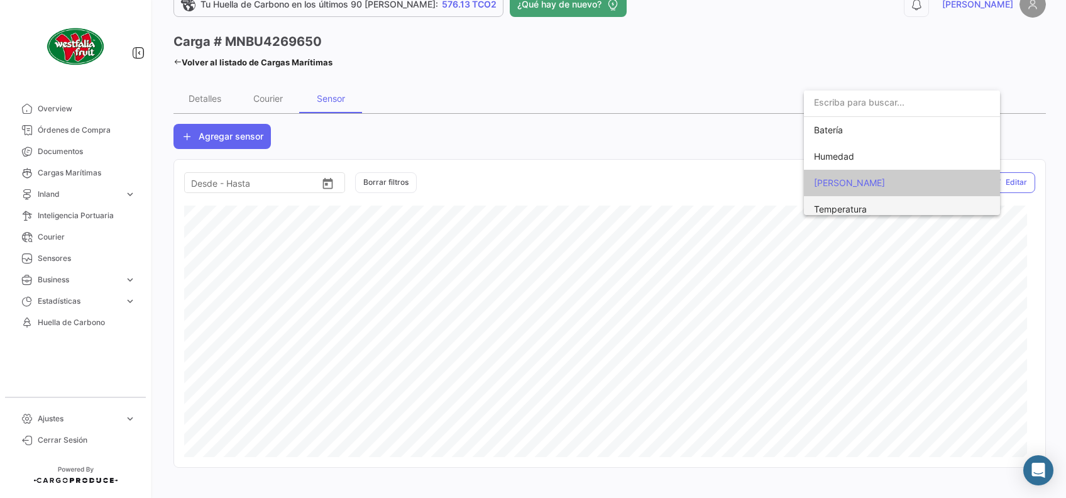
scroll to position [7, 0]
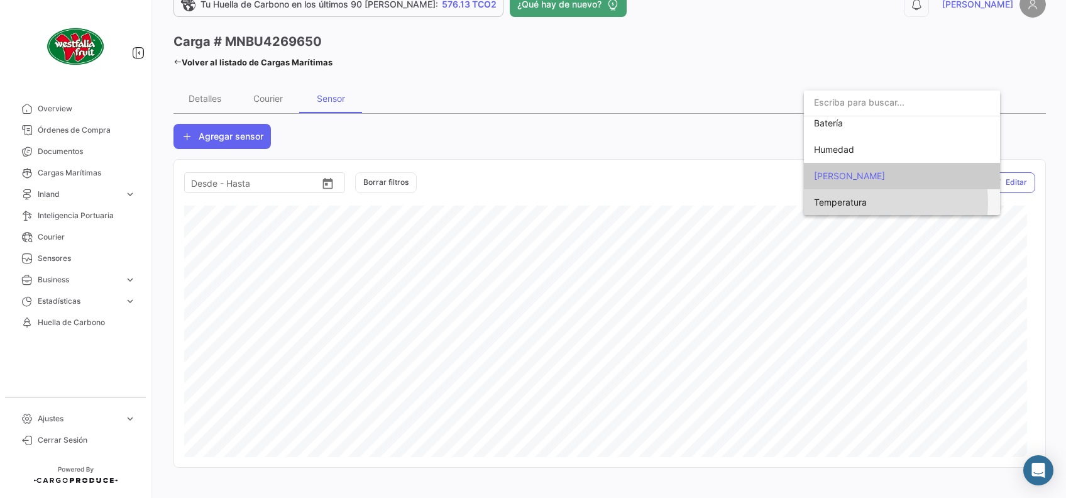
click at [859, 202] on span "Temperatura" at bounding box center [840, 202] width 53 height 11
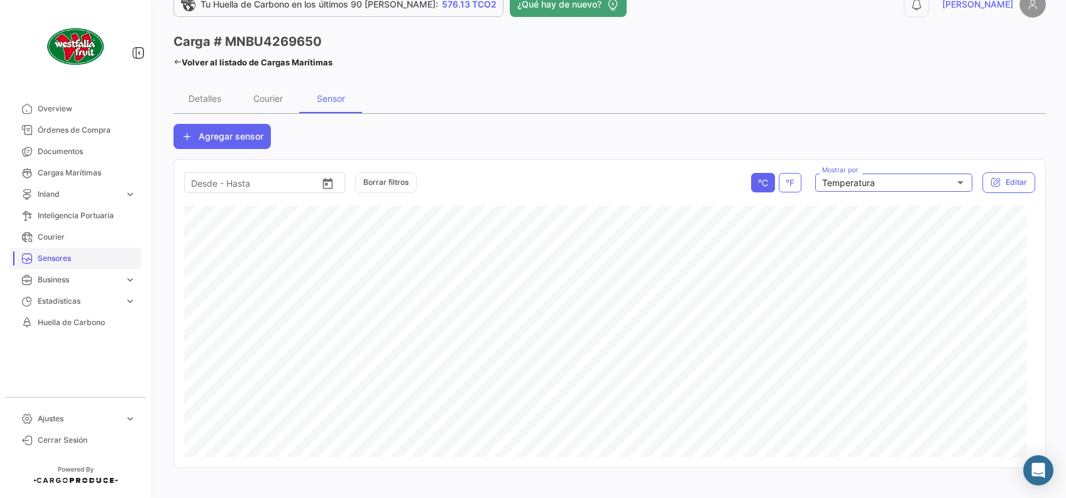
click at [68, 258] on span "Sensores" at bounding box center [87, 258] width 98 height 11
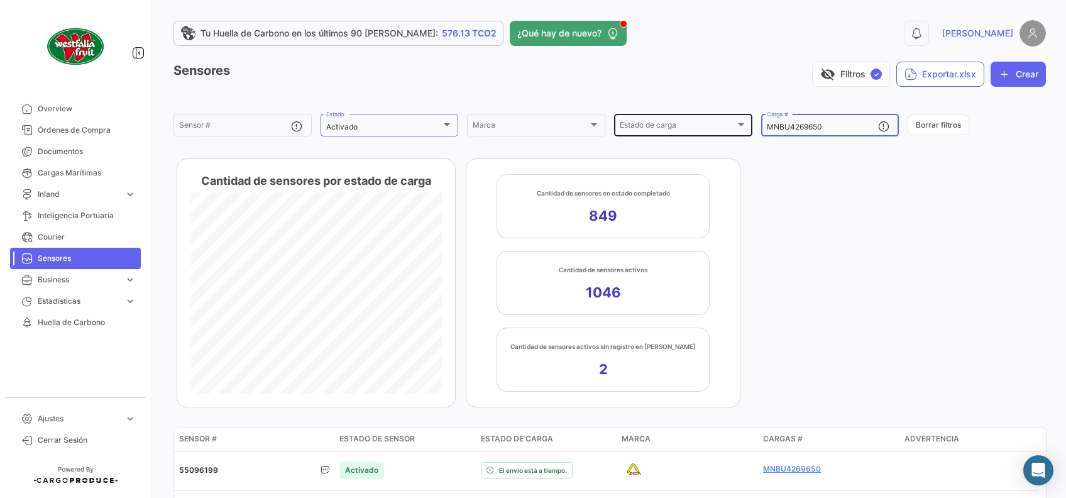
drag, startPoint x: 829, startPoint y: 131, endPoint x: 704, endPoint y: 114, distance: 126.8
click at [0, 0] on div "Sensor # Activado Estado Marca Marca Estado de carga Estado de carga MNBU426965…" at bounding box center [0, 0] width 0 height 0
paste input "351349-"
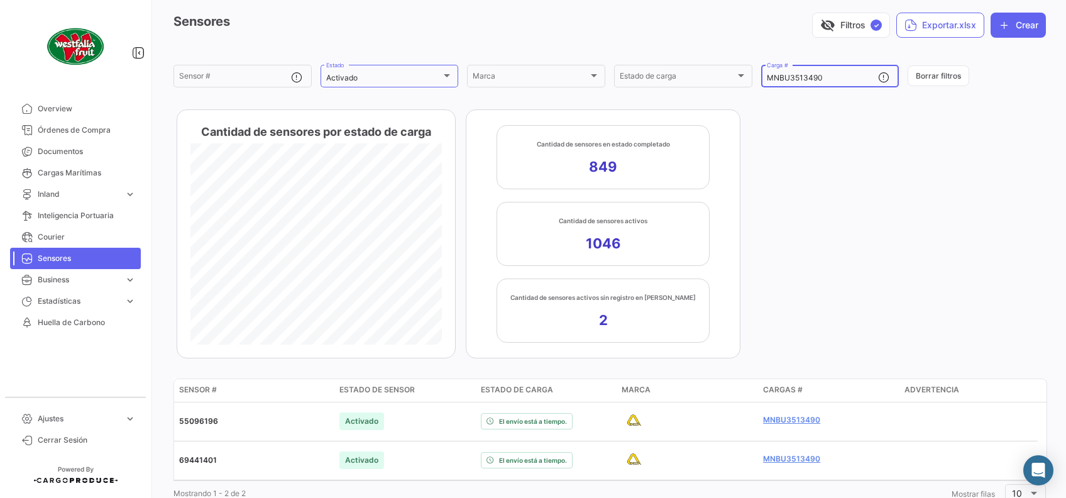
scroll to position [86, 0]
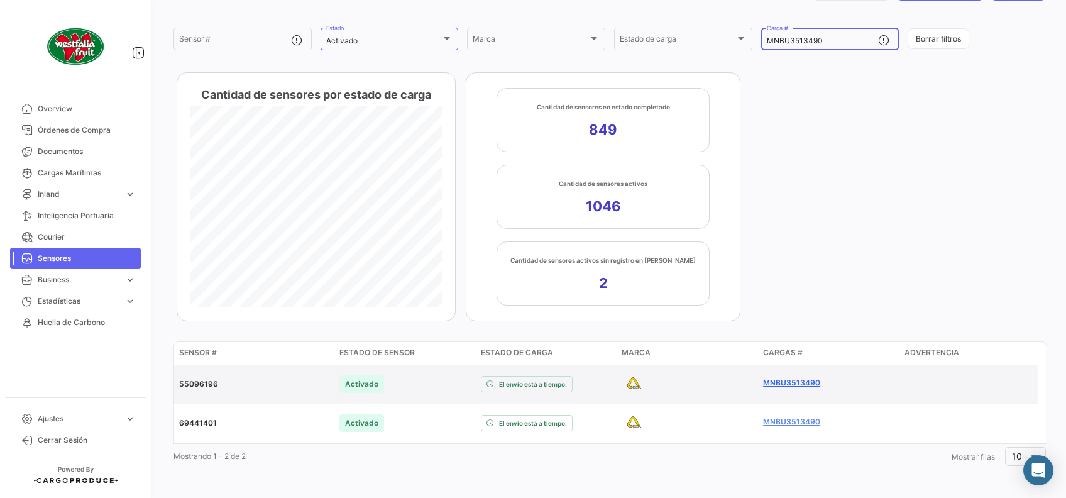
type input "MNBU3513490"
click at [790, 381] on link "MNBU3513490" at bounding box center [828, 382] width 131 height 11
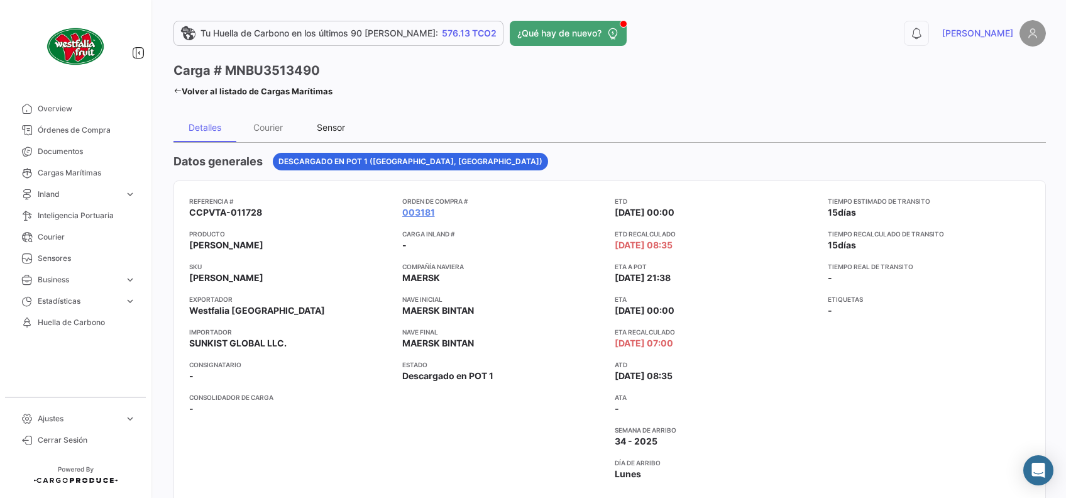
click at [341, 126] on div "Sensor" at bounding box center [331, 127] width 28 height 11
